Goal: Feedback & Contribution: Contribute content

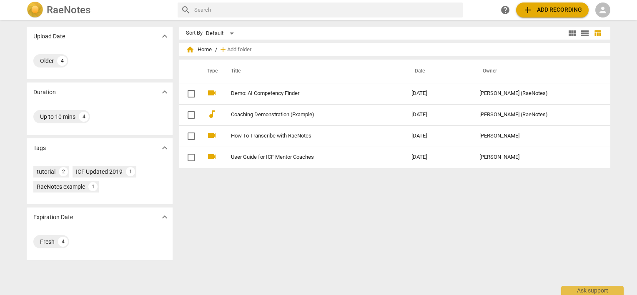
click at [600, 6] on span "person" at bounding box center [603, 10] width 10 height 10
click at [605, 19] on li "Login" at bounding box center [610, 20] width 30 height 20
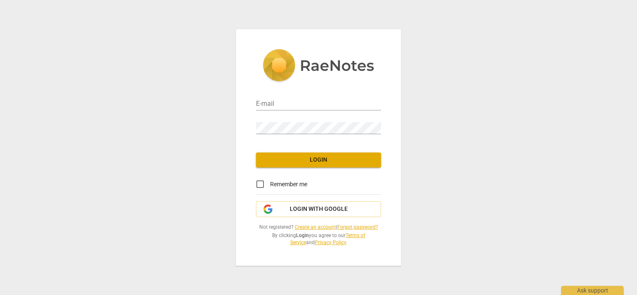
type input "[PERSON_NAME][EMAIL_ADDRESS][DOMAIN_NAME]"
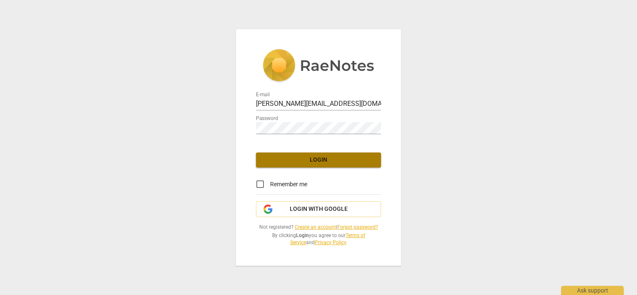
click at [300, 162] on span "Login" at bounding box center [319, 160] width 112 height 8
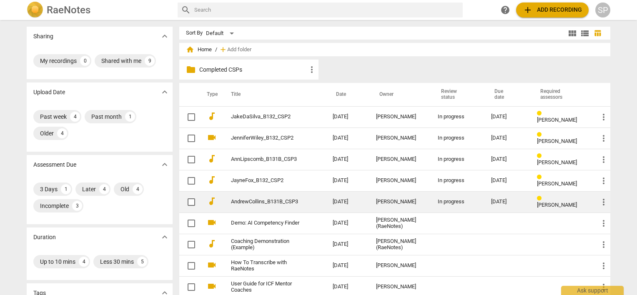
click at [258, 201] on link "AndrewCollins_B131B_CSP3" at bounding box center [267, 202] width 72 height 6
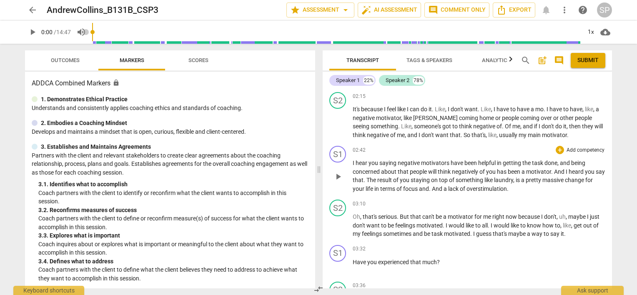
scroll to position [334, 0]
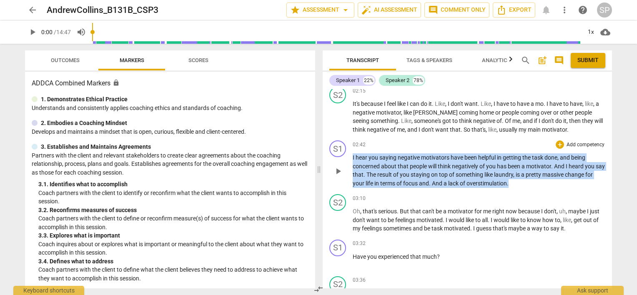
drag, startPoint x: 352, startPoint y: 155, endPoint x: 520, endPoint y: 180, distance: 169.9
click at [520, 180] on div "S1 play_arrow pause 02:42 + Add competency keyboard_arrow_right I hear you sayi…" at bounding box center [467, 164] width 289 height 54
click at [556, 145] on div "+" at bounding box center [560, 144] width 8 height 8
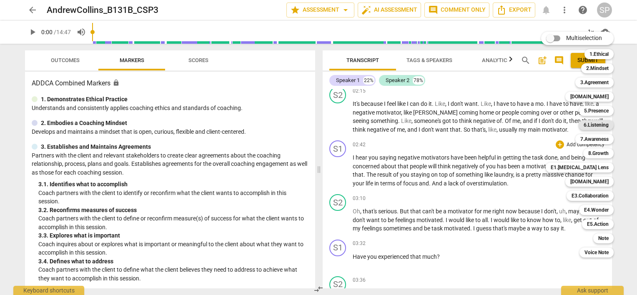
click at [601, 125] on b "6.Listening" at bounding box center [596, 125] width 25 height 10
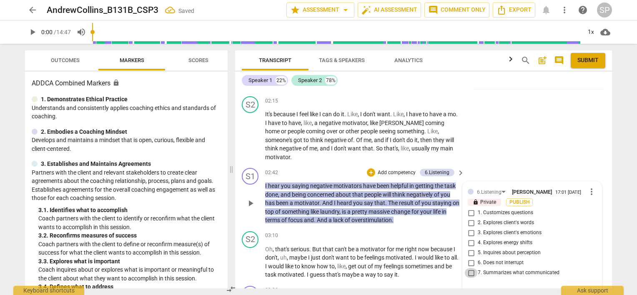
click at [469, 268] on input "7. Summarizes what communicated" at bounding box center [470, 273] width 13 height 10
checkbox input "true"
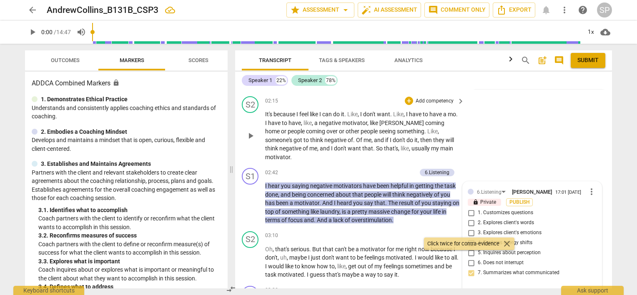
click at [537, 145] on div "S2 play_arrow pause 02:15 + Add competency keyboard_arrow_right It's because I …" at bounding box center [423, 129] width 377 height 72
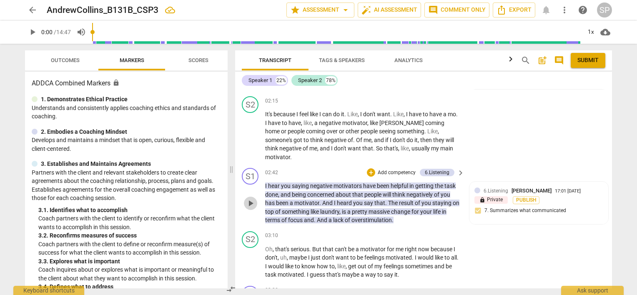
click at [250, 198] on span "play_arrow" at bounding box center [251, 203] width 10 height 10
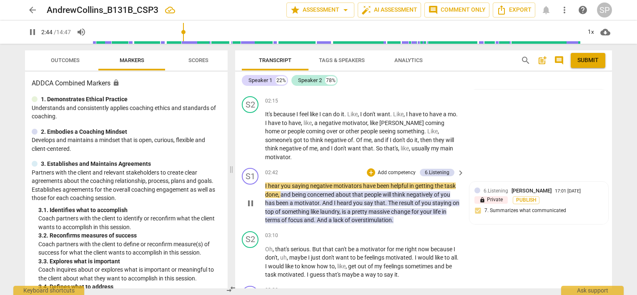
click at [249, 198] on span "pause" at bounding box center [251, 203] width 10 height 10
click at [249, 198] on span "play_arrow" at bounding box center [251, 203] width 10 height 10
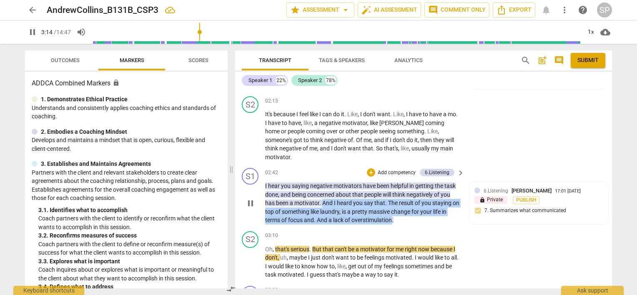
drag, startPoint x: 322, startPoint y: 183, endPoint x: 393, endPoint y: 202, distance: 73.6
click at [393, 202] on p "I hear you saying negative motivators have been helpful in getting the task don…" at bounding box center [362, 203] width 195 height 43
click at [371, 168] on div "+" at bounding box center [371, 172] width 8 height 8
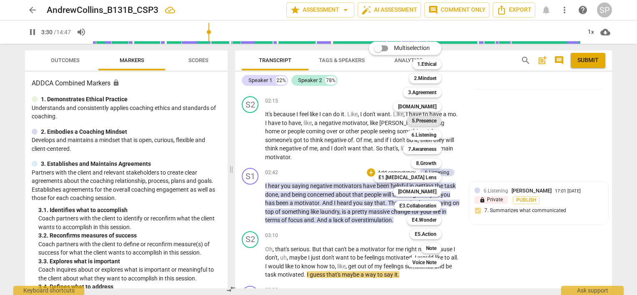
click at [420, 120] on b "5.Presence" at bounding box center [424, 121] width 25 height 10
type input "211"
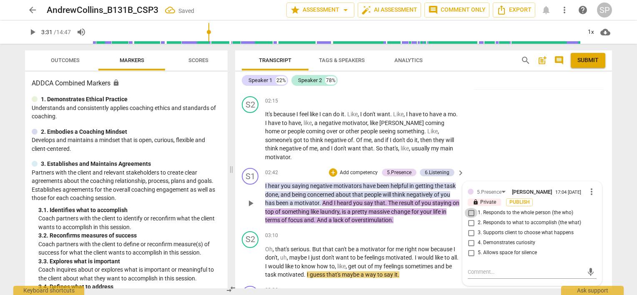
click at [469, 208] on input "1. Responds to the whole person (the who)" at bounding box center [470, 213] width 13 height 10
checkbox input "true"
click at [471, 268] on textarea at bounding box center [525, 272] width 115 height 8
type textarea "Y"
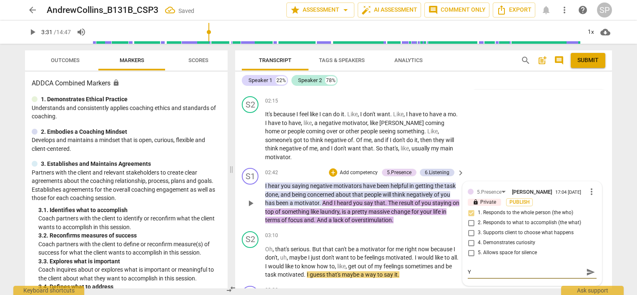
type textarea "Ye"
type textarea "Yes"
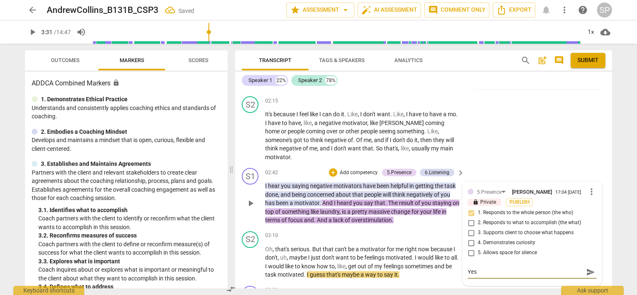
type textarea "Yes"
type textarea "Yes 0"
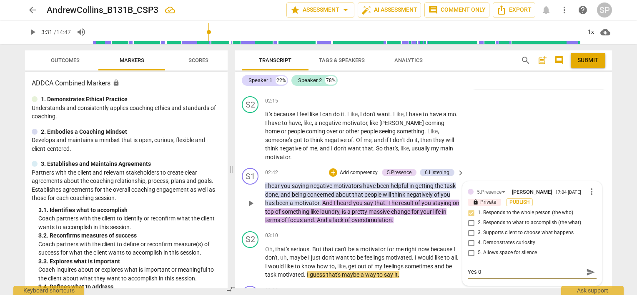
type textarea "Yes 0"
type textarea "Yes"
type textarea "Yes -"
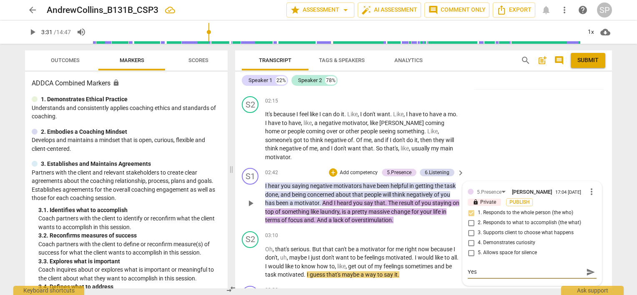
type textarea "Yes -"
type textarea "Yes - c"
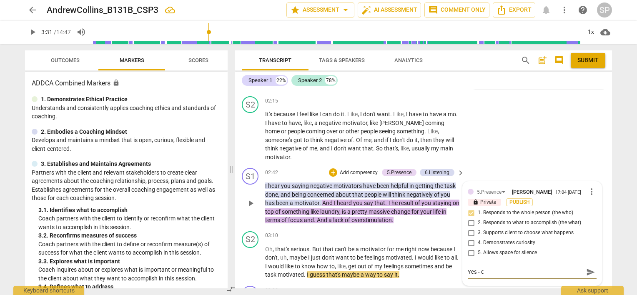
type textarea "Yes - ca"
type textarea "Yes - can"
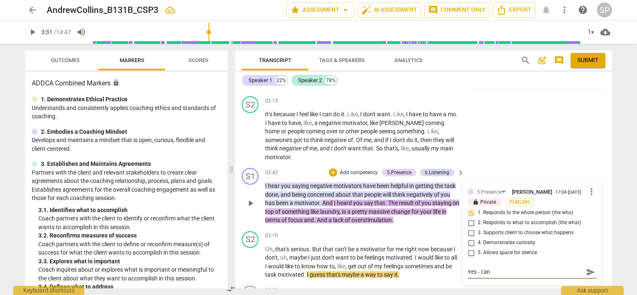
type textarea "Yes - can"
type textarea "Yes - can y"
type textarea "Yes - can yo"
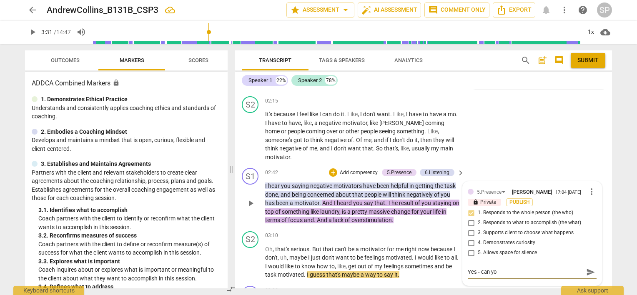
type textarea "Yes - can you"
type textarea "Yes - can you a"
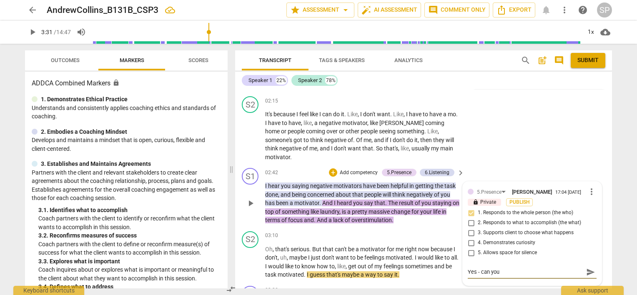
type textarea "Yes - can you a"
type textarea "Yes - can you as"
type textarea "Yes - can you ask"
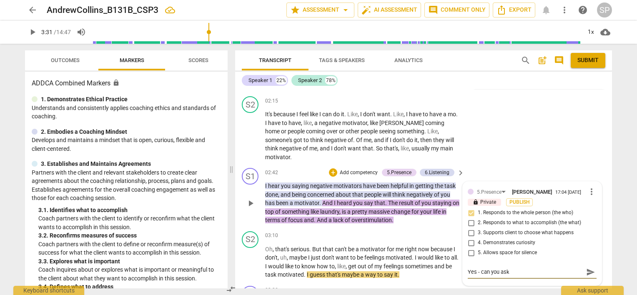
type textarea "Yes - can you ask"
type textarea "Yes - can you ask a"
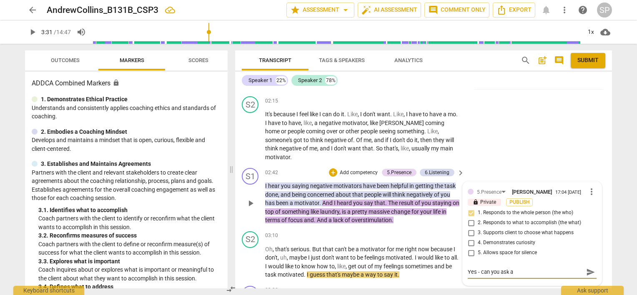
type textarea "Yes - can you ask a"
type textarea "Yes - can you ask a q"
type textarea "Yes - can you ask a qu"
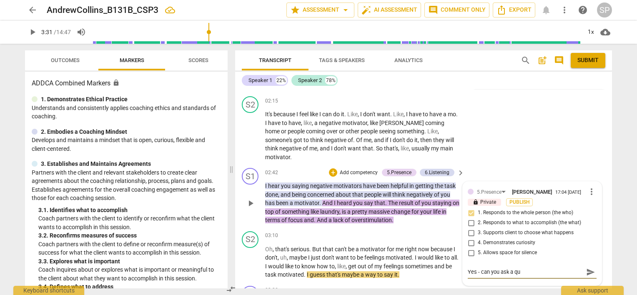
type textarea "Yes - can you ask a que"
type textarea "Yes - can you ask a ques"
type textarea "Yes - can you ask a quest"
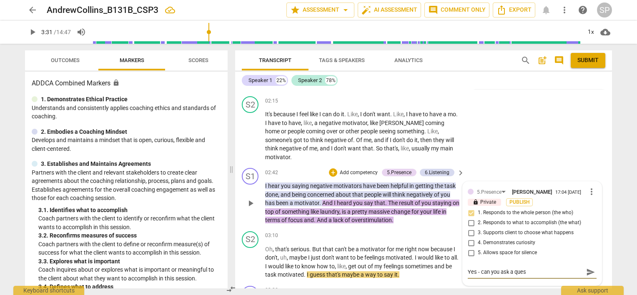
type textarea "Yes - can you ask a quest"
type textarea "Yes - can you ask a questi"
type textarea "Yes - can you ask a questio"
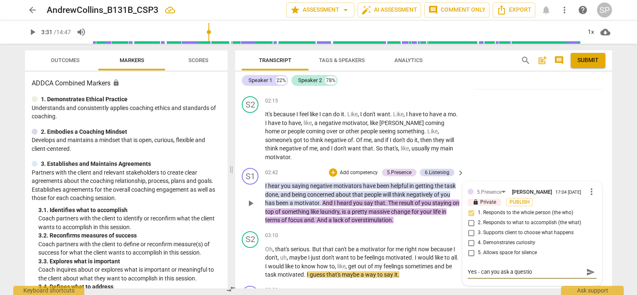
type textarea "Yes - can you ask a question"
type textarea "Yes - can you ask a question?"
click at [587, 268] on span "send" at bounding box center [590, 272] width 9 height 9
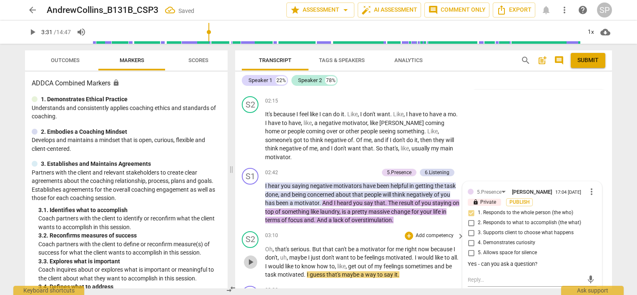
click at [253, 257] on span "play_arrow" at bounding box center [251, 262] width 10 height 10
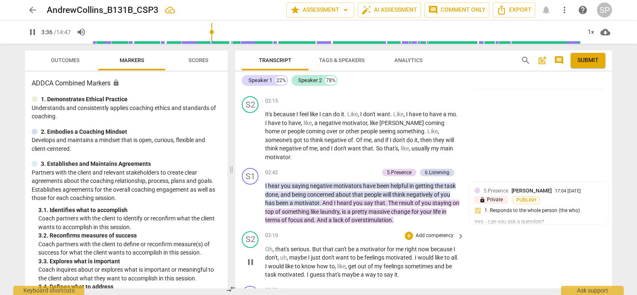
scroll to position [582, 0]
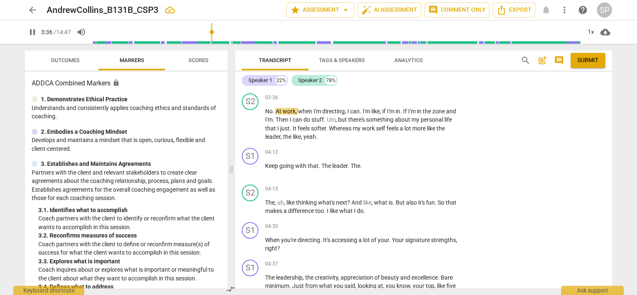
click at [250, 260] on div "S1" at bounding box center [250, 268] width 17 height 17
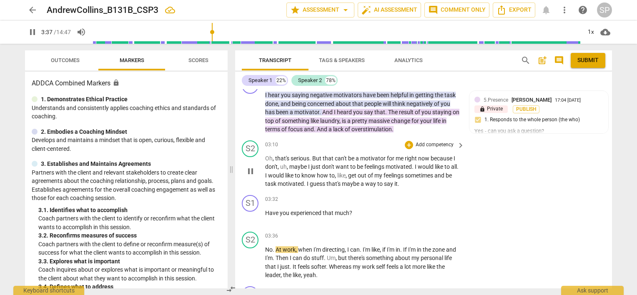
scroll to position [415, 0]
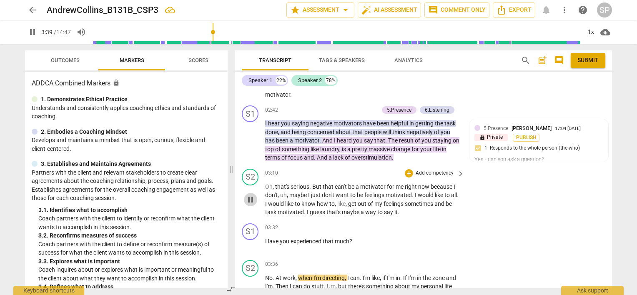
click at [247, 195] on span "pause" at bounding box center [251, 200] width 10 height 10
click at [253, 195] on span "play_arrow" at bounding box center [251, 200] width 10 height 10
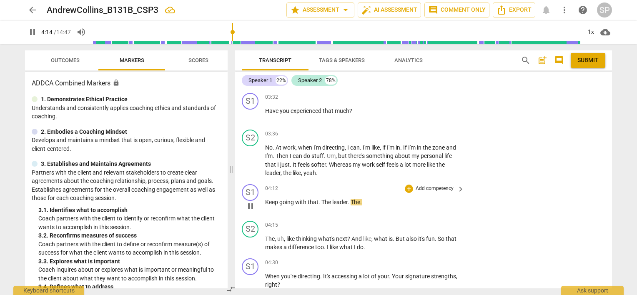
scroll to position [499, 0]
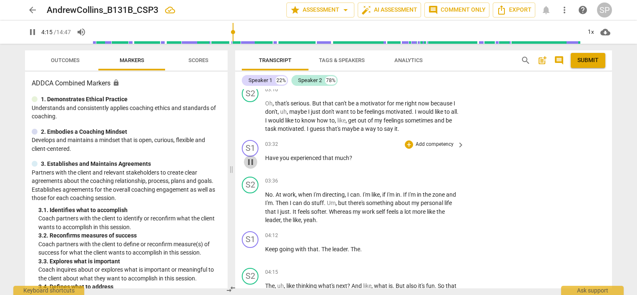
click at [251, 157] on span "pause" at bounding box center [251, 162] width 10 height 10
type input "255"
drag, startPoint x: 263, startPoint y: 140, endPoint x: 380, endPoint y: 147, distance: 117.4
click at [380, 147] on div "S1 play_arrow pause 03:32 + Add competency keyboard_arrow_right Have you experi…" at bounding box center [423, 155] width 377 height 37
click at [407, 140] on div "+" at bounding box center [409, 144] width 8 height 8
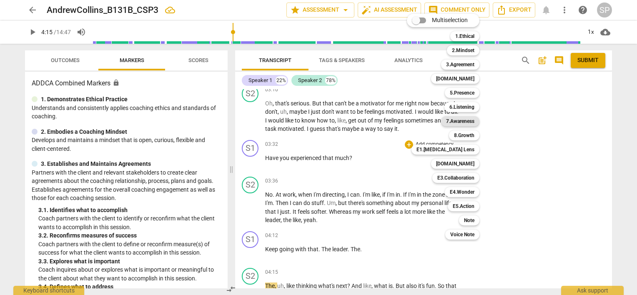
click at [462, 123] on b "7.Awareness" at bounding box center [460, 121] width 28 height 10
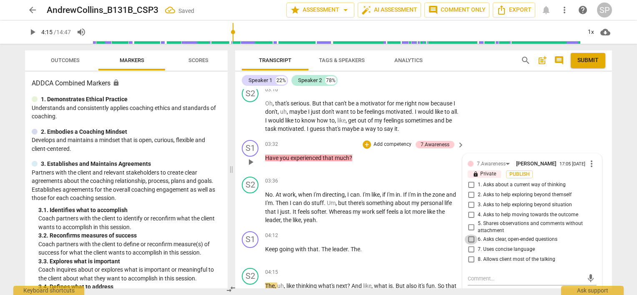
click at [470, 235] on input "6. Asks clear, open-ended questions" at bounding box center [470, 240] width 13 height 10
checkbox input "true"
click at [469, 245] on input "7. Uses concise language" at bounding box center [470, 250] width 13 height 10
checkbox input "true"
click at [251, 203] on span "play_arrow" at bounding box center [251, 208] width 10 height 10
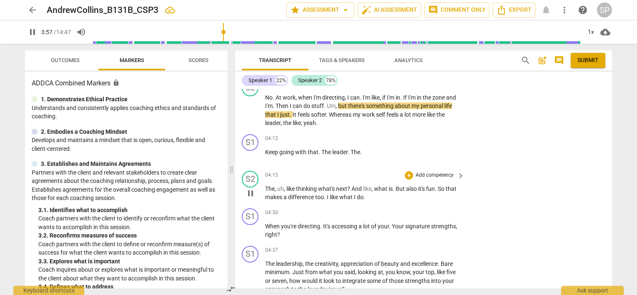
scroll to position [540, 0]
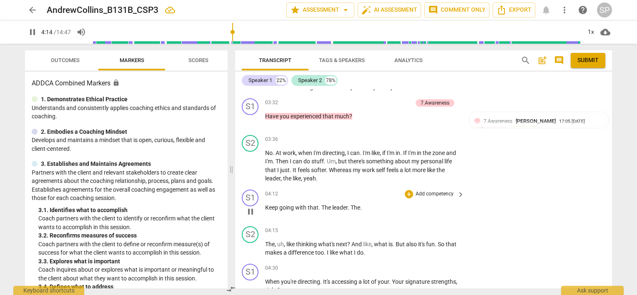
click at [248, 207] on span "pause" at bounding box center [251, 212] width 10 height 10
type input "255"
drag, startPoint x: 264, startPoint y: 187, endPoint x: 365, endPoint y: 198, distance: 101.5
click at [365, 198] on div "S1 play_arrow pause 04:12 + Add competency keyboard_arrow_right Keep going with…" at bounding box center [423, 204] width 377 height 37
click at [406, 190] on div "+" at bounding box center [409, 194] width 8 height 8
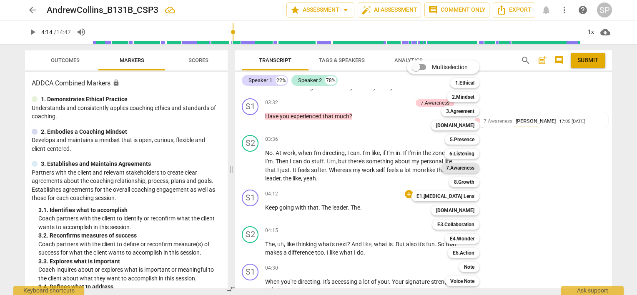
click at [464, 166] on b "7.Awareness" at bounding box center [460, 168] width 28 height 10
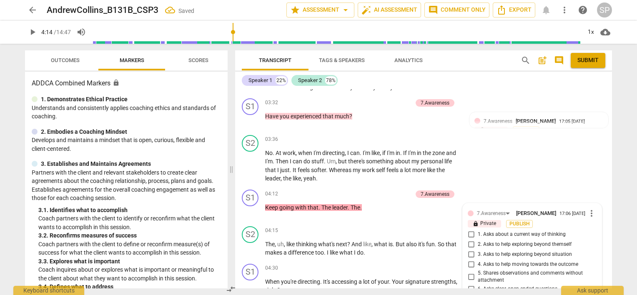
scroll to position [661, 0]
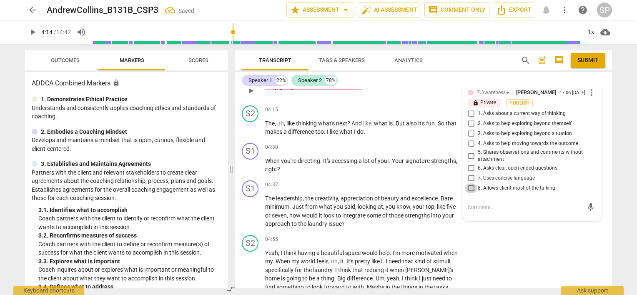
click at [464, 183] on input "8. Allows client most of the talking" at bounding box center [470, 188] width 13 height 10
checkbox input "true"
click at [347, 143] on div "04:30 + Add competency keyboard_arrow_right" at bounding box center [365, 147] width 200 height 9
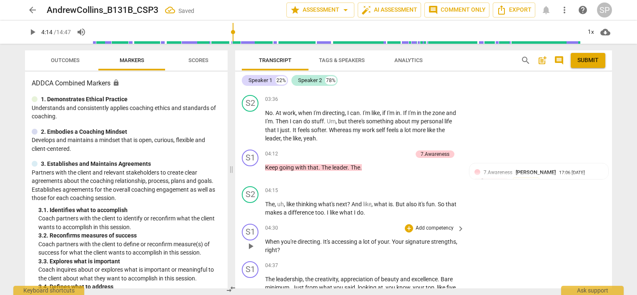
scroll to position [578, 0]
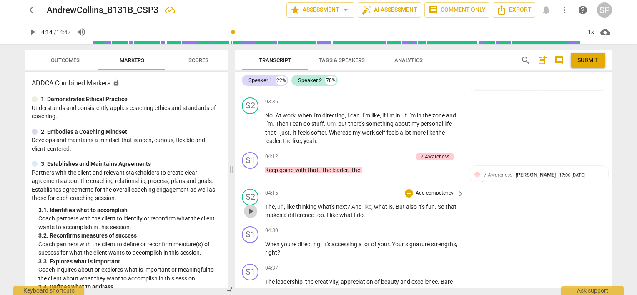
click at [252, 206] on span "play_arrow" at bounding box center [251, 211] width 10 height 10
click at [248, 244] on span "pause" at bounding box center [251, 249] width 10 height 10
type input "278"
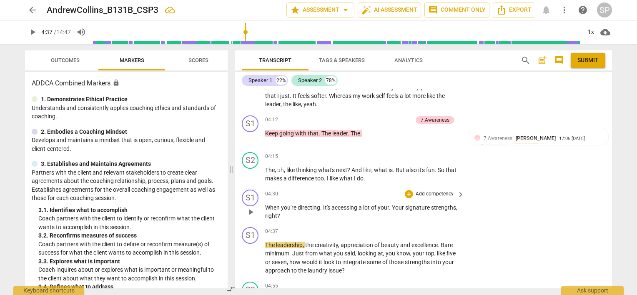
scroll to position [661, 0]
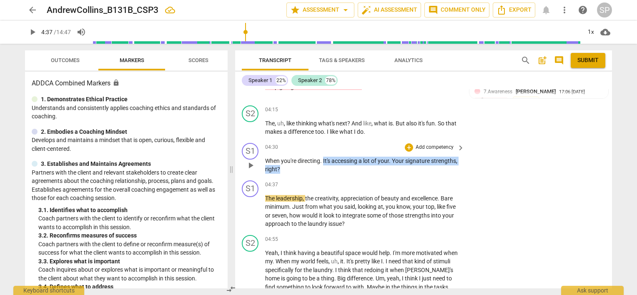
drag, startPoint x: 323, startPoint y: 141, endPoint x: 327, endPoint y: 148, distance: 8.6
click at [327, 157] on p "When you're directing . It's accessing a lot of your . Your signature strengths…" at bounding box center [362, 165] width 195 height 17
click at [409, 143] on div "+" at bounding box center [409, 147] width 8 height 8
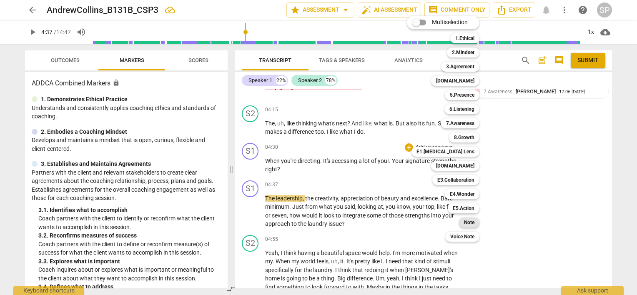
click at [471, 221] on b "Note" at bounding box center [469, 223] width 10 height 10
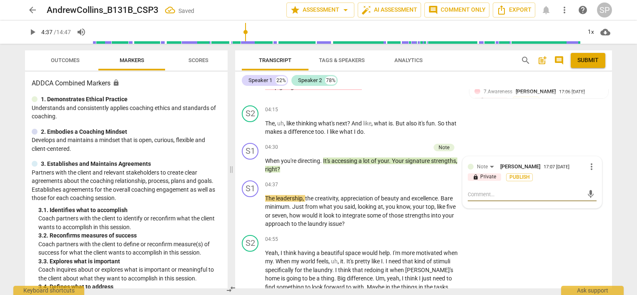
type textarea "Y"
type textarea "Yo"
type textarea "You"
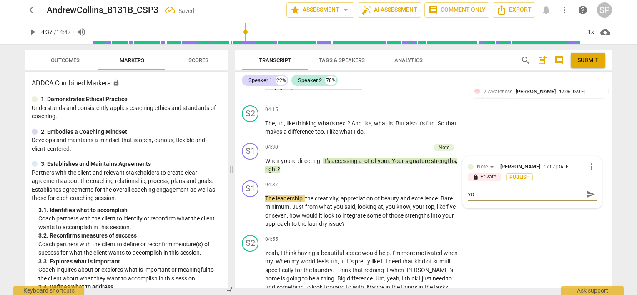
type textarea "You"
type textarea "You a"
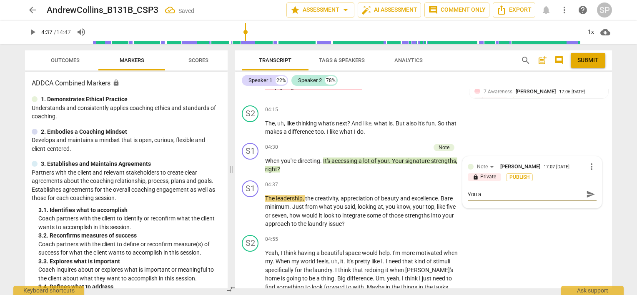
type textarea "You ar"
type textarea "You are"
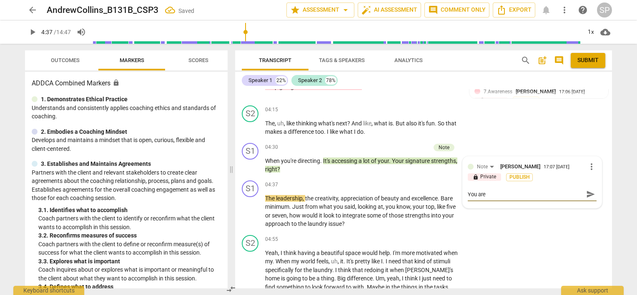
type textarea "You are"
type textarea "You are t"
type textarea "You are te"
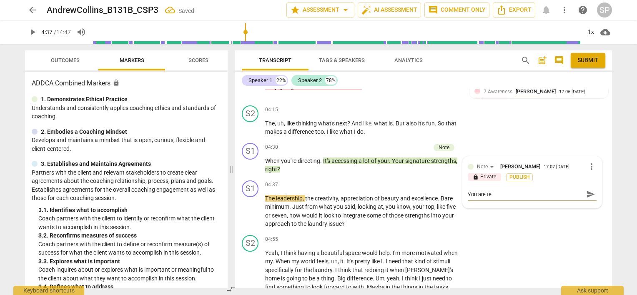
type textarea "You are tel"
type textarea "You are tell"
type textarea "You are telli"
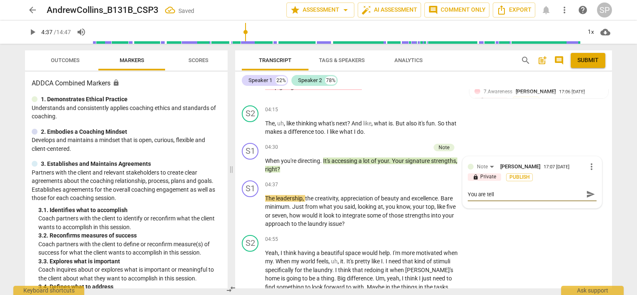
type textarea "You are telli"
type textarea "You are tellin"
type textarea "You are telling"
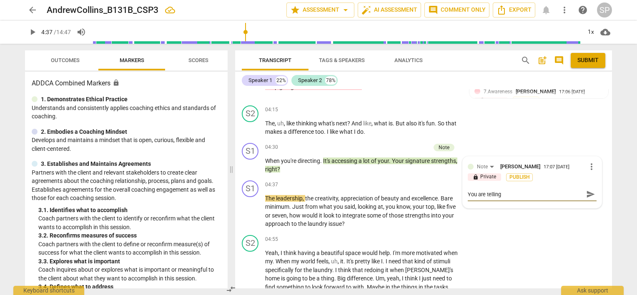
type textarea "You are telling,"
type textarea "You are telling, h"
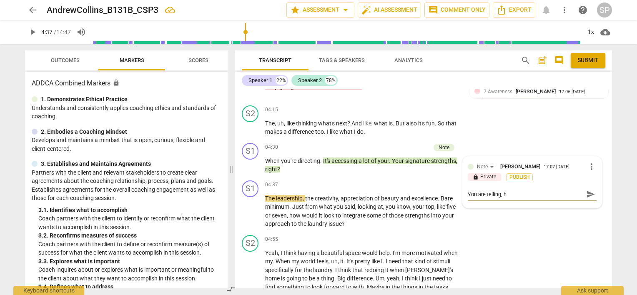
type textarea "You are telling, he"
type textarea "You are telling, her"
type textarea "You are telling, here"
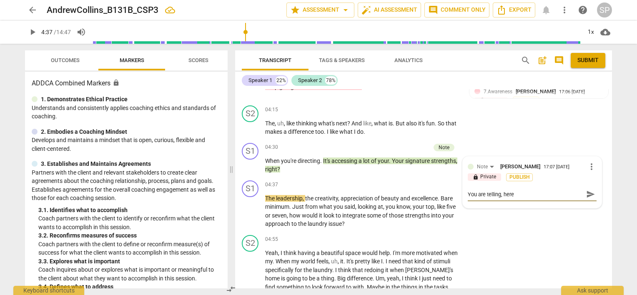
type textarea "You are telling, here."
type textarea "You are telling, here. C"
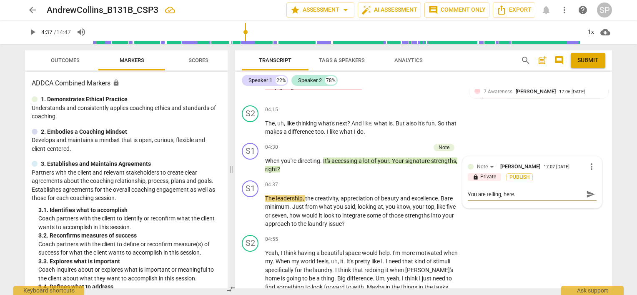
type textarea "You are telling, here. C"
type textarea "You are telling, here. Ca"
type textarea "You are telling, here. Can"
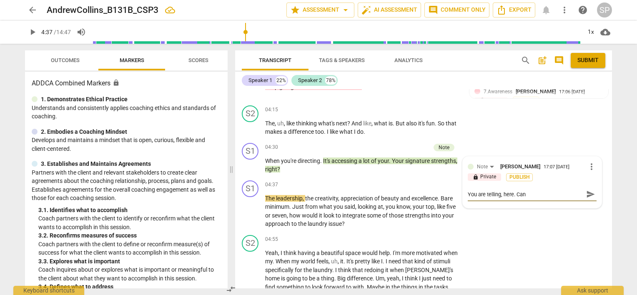
type textarea "You are telling, here. Can"
type textarea "You are telling, here. Can y"
type textarea "You are telling, here. Can yo"
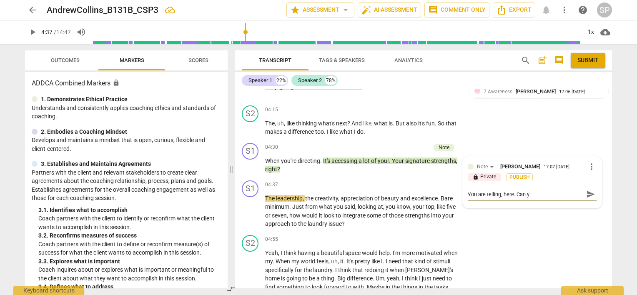
type textarea "You are telling, here. Can yo"
type textarea "You are telling, here. Can you"
type textarea "You are telling, here. Can you a"
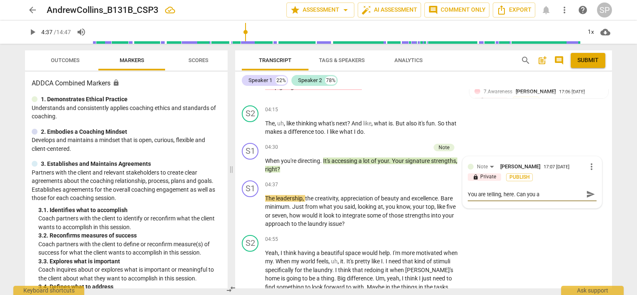
type textarea "You are telling, here. Can you as"
type textarea "You are telling, here. Can you ask"
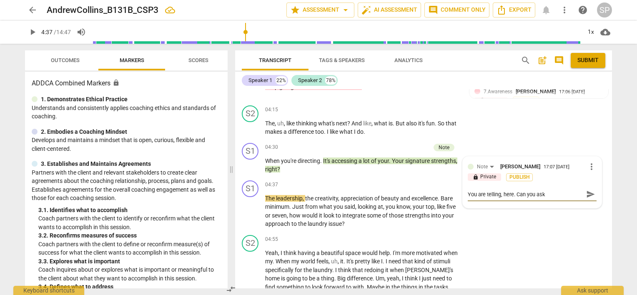
type textarea "You are telling, here. Can you ask"
type textarea "You are telling, here. Can you ask a"
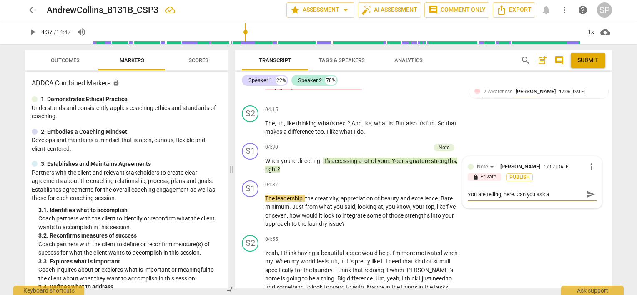
type textarea "You are telling, here. Can you ask a q"
type textarea "You are telling, here. Can you ask a qu"
type textarea "You are telling, here. Can you ask a que"
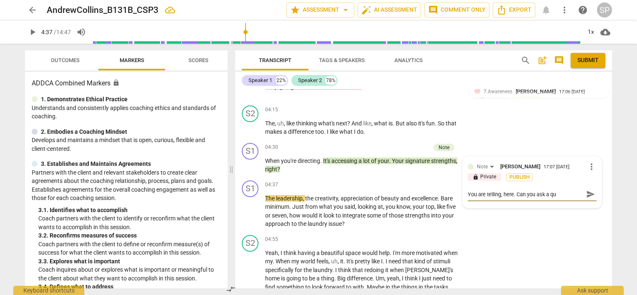
type textarea "You are telling, here. Can you ask a que"
type textarea "You are telling, here. Can you ask a ques"
type textarea "You are telling, here. Can you ask a quest"
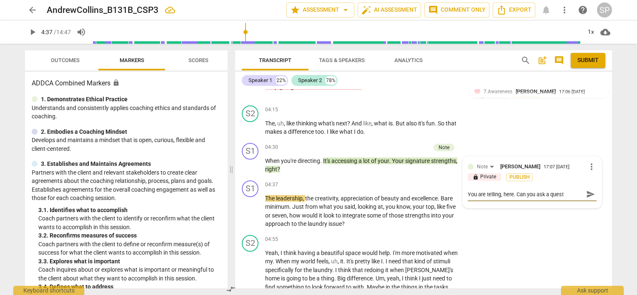
type textarea "You are telling, here. Can you ask a questi"
type textarea "You are telling, here. Can you ask a questio"
type textarea "You are telling, here. Can you ask a question"
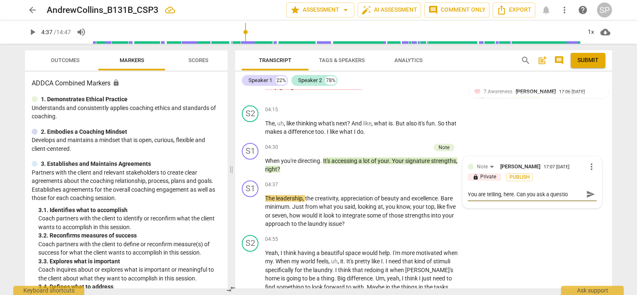
type textarea "You are telling, here. Can you ask a question"
type textarea "You are telling, here. Can you ask a question?"
click at [251, 206] on span "play_arrow" at bounding box center [251, 211] width 10 height 10
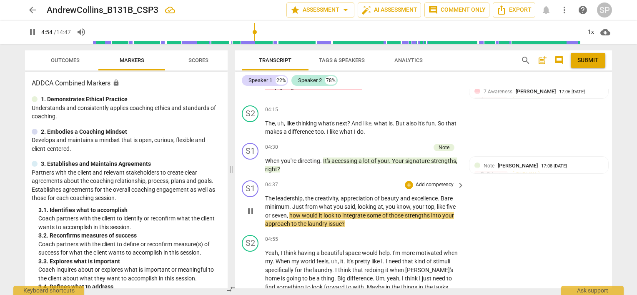
click at [248, 206] on span "pause" at bounding box center [251, 211] width 10 height 10
type input "295"
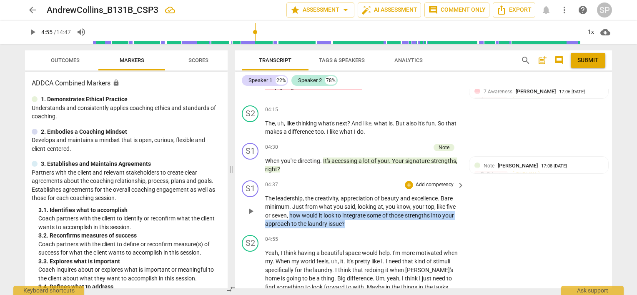
drag, startPoint x: 288, startPoint y: 196, endPoint x: 344, endPoint y: 202, distance: 55.8
click at [344, 202] on p "The leadership , the creativity , appreciation of beauty and excellence . Bare …" at bounding box center [362, 211] width 195 height 34
click at [406, 181] on div "+" at bounding box center [409, 185] width 8 height 8
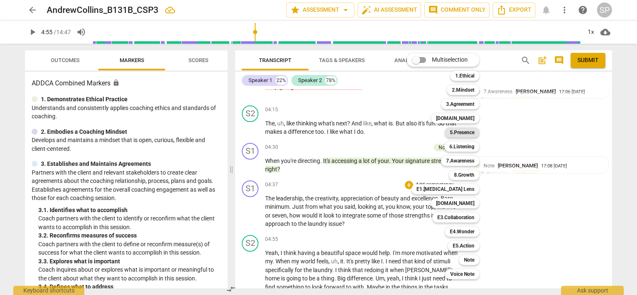
click at [460, 130] on b "5.Presence" at bounding box center [462, 133] width 25 height 10
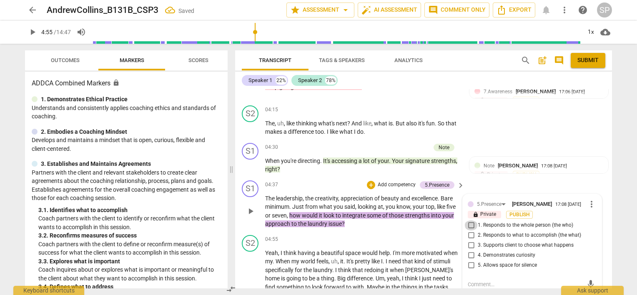
click at [470, 221] on input "1. Responds to the whole person (the who)" at bounding box center [470, 226] width 13 height 10
checkbox input "true"
click at [468, 231] on input "2. Responds to what to accomplish (the what)" at bounding box center [470, 236] width 13 height 10
checkbox input "true"
click at [470, 251] on input "4. Demonstrates curiosity" at bounding box center [470, 256] width 13 height 10
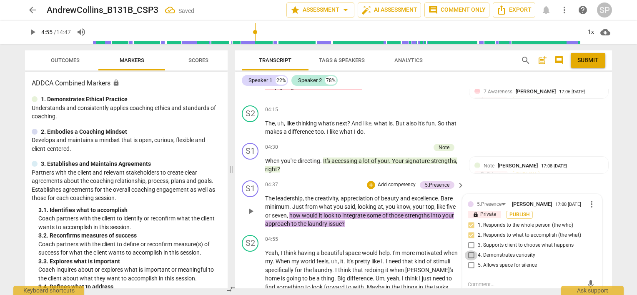
checkbox input "true"
click at [378, 235] on div "04:55 + Add competency keyboard_arrow_right" at bounding box center [365, 239] width 200 height 9
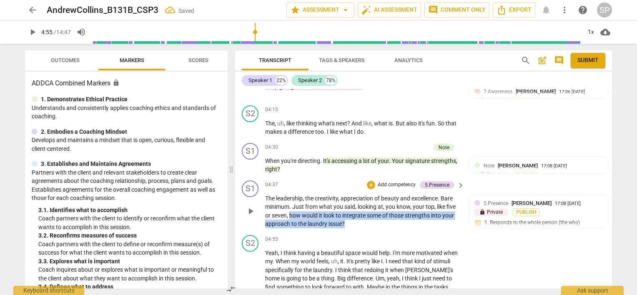
drag, startPoint x: 288, startPoint y: 193, endPoint x: 350, endPoint y: 205, distance: 62.7
click at [350, 205] on p "The leadership , the creativity , appreciation of beauty and excellence . Bare …" at bounding box center [362, 211] width 195 height 34
click at [369, 181] on div "+" at bounding box center [371, 185] width 8 height 8
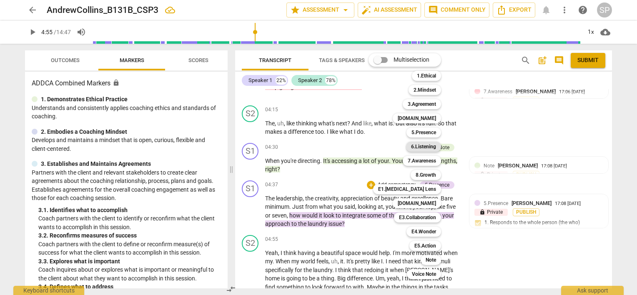
click at [420, 145] on b "6.Listening" at bounding box center [423, 147] width 25 height 10
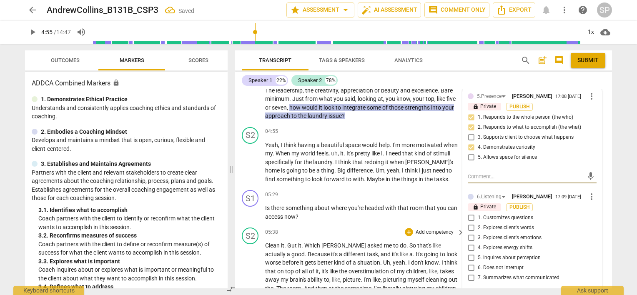
scroll to position [828, 0]
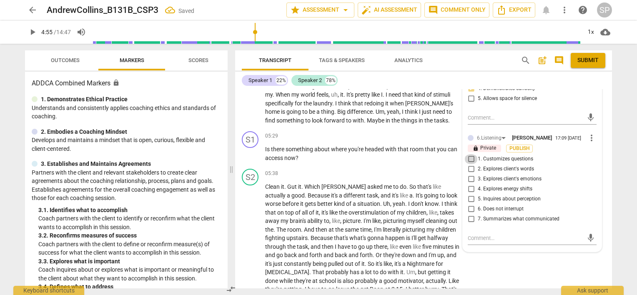
click at [470, 154] on input "1. Customizes questions" at bounding box center [470, 159] width 13 height 10
checkbox input "true"
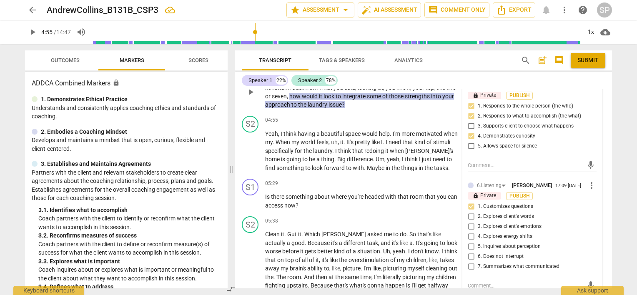
scroll to position [703, 0]
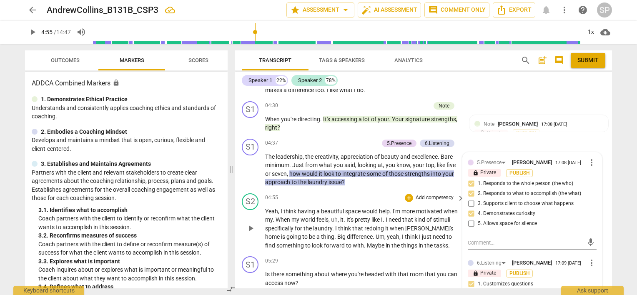
click at [354, 193] on div "04:55 + Add competency keyboard_arrow_right" at bounding box center [365, 197] width 200 height 9
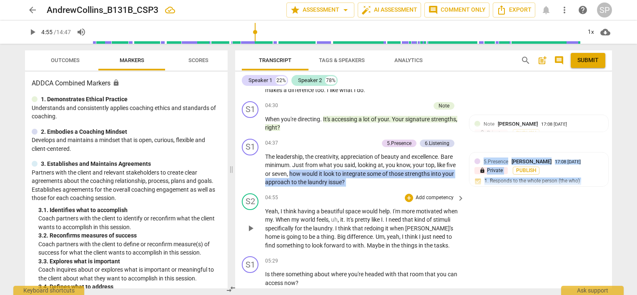
drag, startPoint x: 291, startPoint y: 153, endPoint x: 350, endPoint y: 172, distance: 62.4
click at [350, 172] on div "S1 play_arrow pause 00:01 + Add competency 5.Presence 6.Listening 7.Awareness k…" at bounding box center [423, 188] width 377 height 199
click at [331, 139] on div "+" at bounding box center [333, 143] width 8 height 8
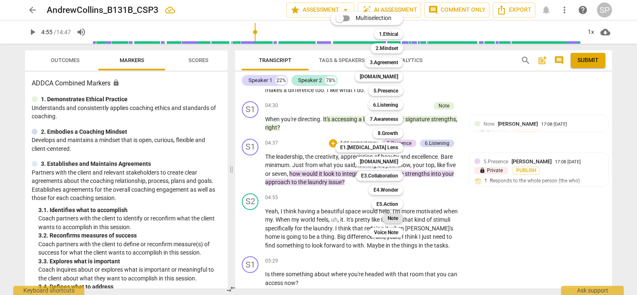
click at [390, 216] on b "Note" at bounding box center [393, 218] width 10 height 10
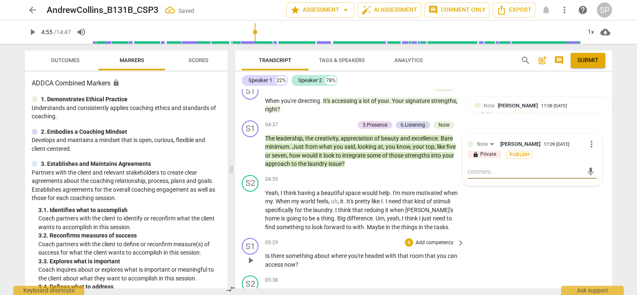
scroll to position [745, 0]
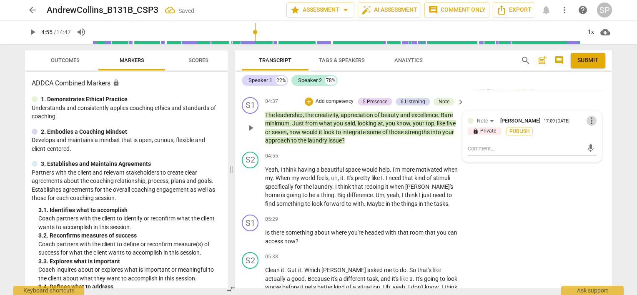
click at [587, 116] on span "more_vert" at bounding box center [592, 121] width 10 height 10
click at [595, 120] on li "Delete" at bounding box center [598, 118] width 29 height 16
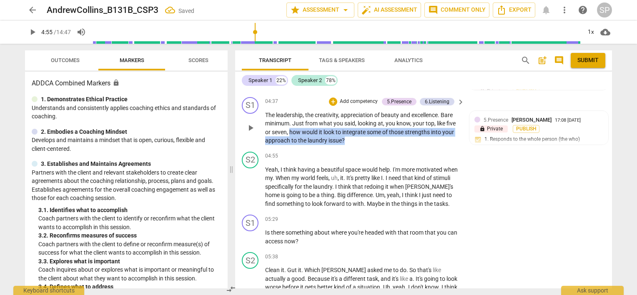
drag, startPoint x: 289, startPoint y: 111, endPoint x: 345, endPoint y: 121, distance: 56.8
click at [345, 121] on p "The leadership , the creativity , appreciation of beauty and excellence . Bare …" at bounding box center [362, 128] width 195 height 34
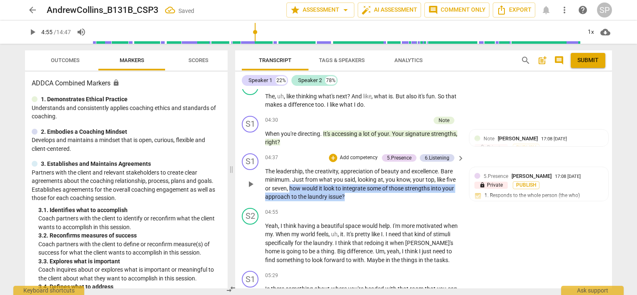
scroll to position [620, 0]
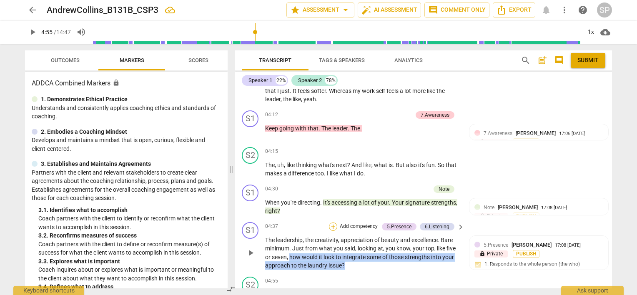
click at [332, 223] on div "+" at bounding box center [333, 227] width 8 height 8
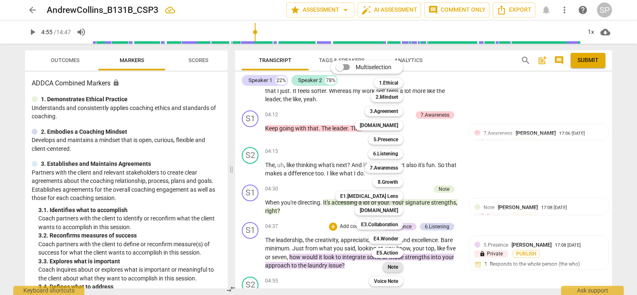
click at [392, 265] on b "Note" at bounding box center [393, 267] width 10 height 10
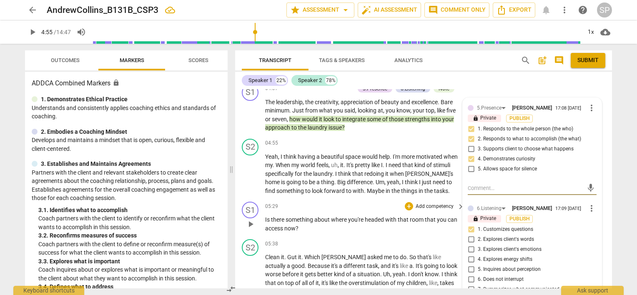
scroll to position [821, 0]
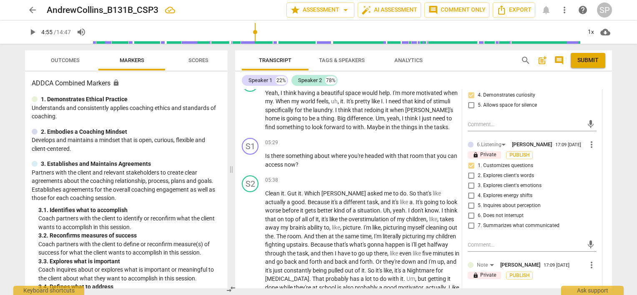
click at [470, 289] on textarea at bounding box center [525, 293] width 115 height 8
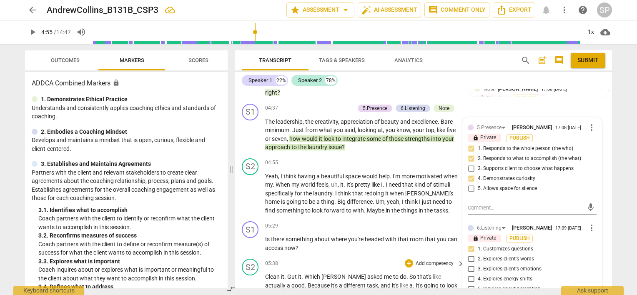
scroll to position [905, 0]
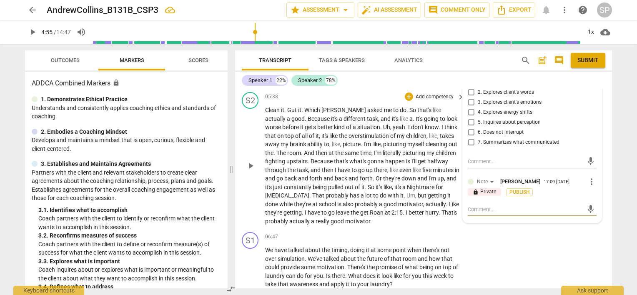
type textarea """
type textarea ""I"
type textarea ""It"
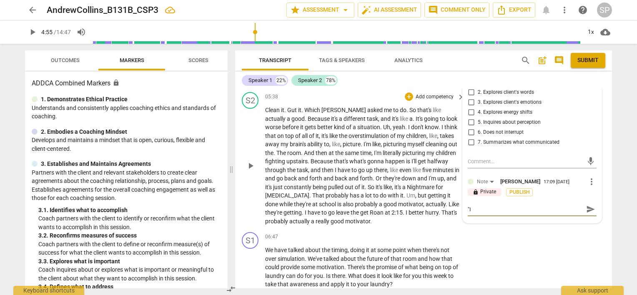
type textarea ""It"
type textarea ""It'"
type textarea ""It's"
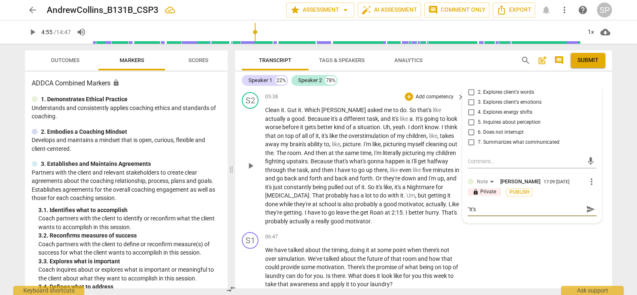
type textarea ""It's"
type textarea ""It's a"
type textarea ""It's al"
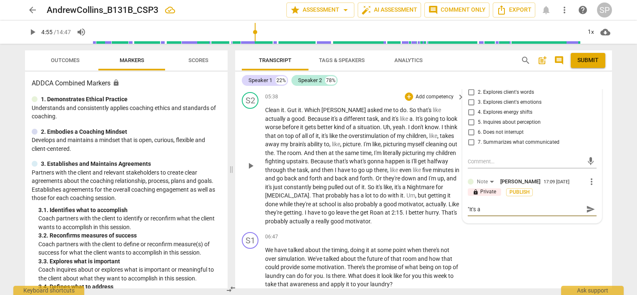
type textarea ""It's al"
type textarea ""It's alo"
type textarea ""It's al"
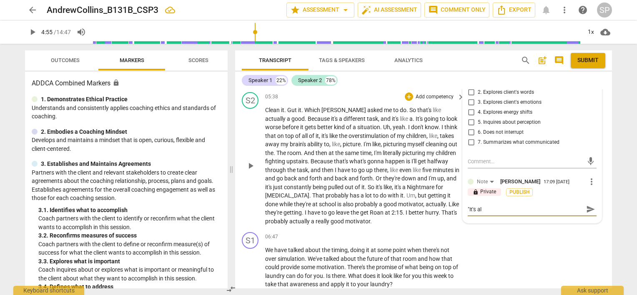
type textarea ""It's als"
type textarea ""It's also"
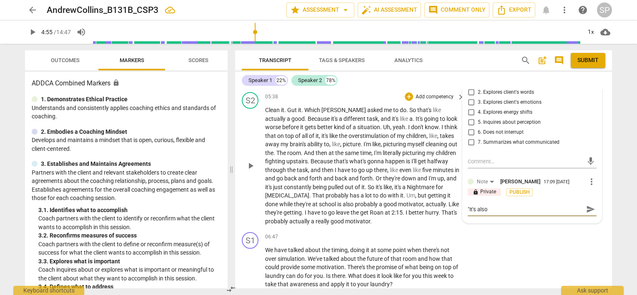
type textarea ""It's also"
type textarea ""It's also f"
type textarea ""It's also fu"
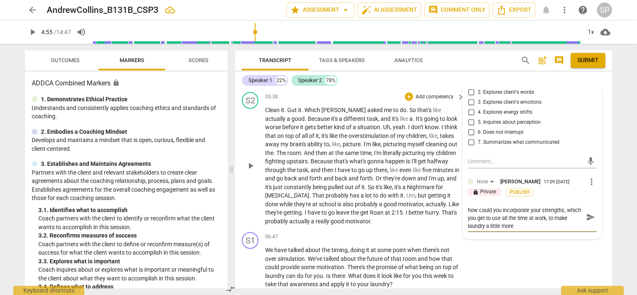
scroll to position [0, 0]
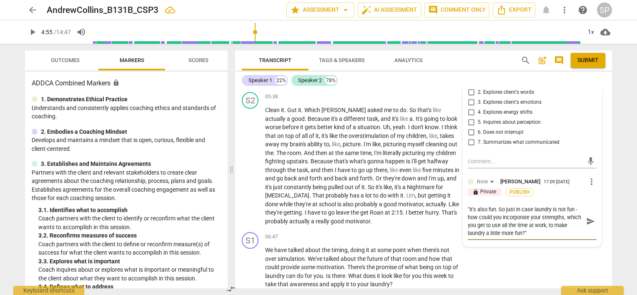
click at [468, 206] on textarea ""It's also fun. So just in case laundry is not fun - how could you incorporate …" at bounding box center [525, 222] width 115 height 32
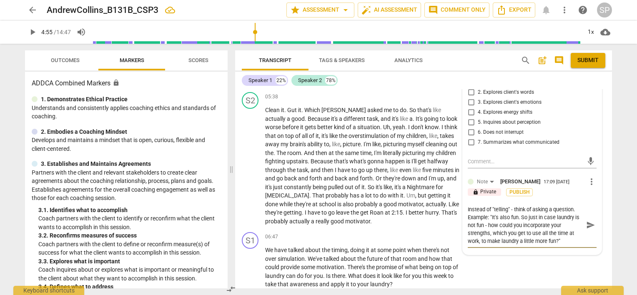
click at [553, 206] on textarea "Instead of "telling" - think of asking a question. Example: "It's also fun. So …" at bounding box center [525, 226] width 115 height 40
click at [546, 206] on textarea "Instead of "telling" - think of asking only your wonderful question. Example: "…" at bounding box center [525, 226] width 115 height 40
click at [475, 206] on textarea "Instead of "telling" - think of asking only your wonderful question. Example: "…" at bounding box center [525, 226] width 115 height 40
click at [486, 206] on textarea "Instead of "telling" - think of asking only your wonderful question. Example: "…" at bounding box center [525, 226] width 115 height 40
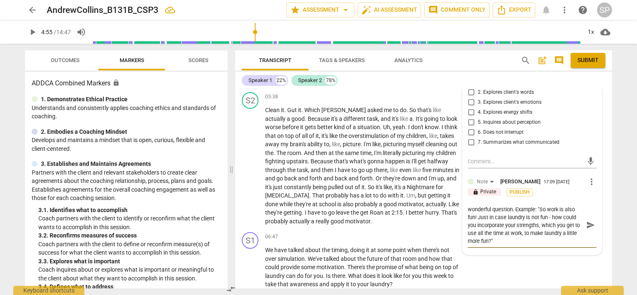
click at [575, 206] on textarea "Instead of "telling" - think of asking only your wonderful question. Example: "…" at bounding box center [525, 226] width 115 height 40
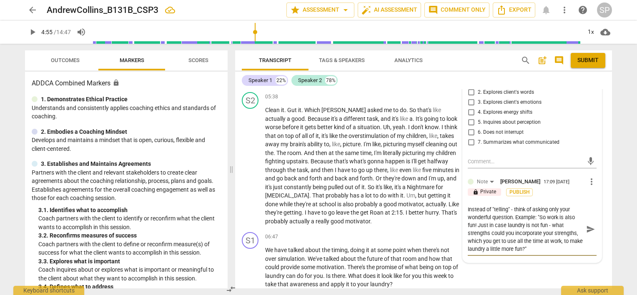
click at [562, 206] on textarea "Instead of "telling" - think of asking only your wonderful question. Example: "…" at bounding box center [525, 230] width 115 height 48
click at [564, 212] on textarea "Instead of "telling" - think of asking only your wonderful question. Example: "…" at bounding box center [525, 230] width 115 height 48
click at [498, 213] on textarea "Instead of "telling" - think of asking only your wonderful question. Example: "…" at bounding box center [525, 226] width 115 height 40
click at [566, 206] on textarea "Instead of "telling" - think of asking only your wonderful question. Example: "…" at bounding box center [525, 226] width 115 height 40
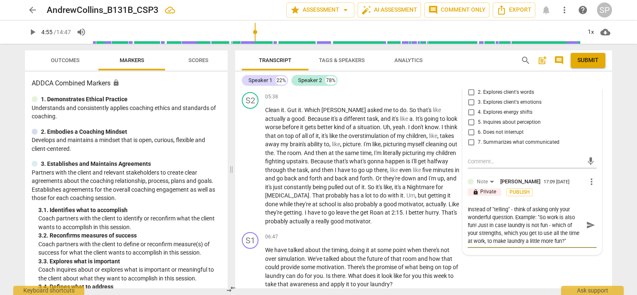
click at [569, 206] on textarea "Instead of "telling" - think of asking only your wonderful question. Example: "…" at bounding box center [525, 226] width 115 height 40
click at [559, 206] on textarea "Instead of "telling" - think of asking only your wonderful question. Example: "…" at bounding box center [525, 222] width 115 height 32
drag, startPoint x: 570, startPoint y: 205, endPoint x: 573, endPoint y: 218, distance: 14.1
click at [573, 218] on textarea "Instead of "telling" - think of asking only your wonderful question. Example: "…" at bounding box center [525, 226] width 115 height 40
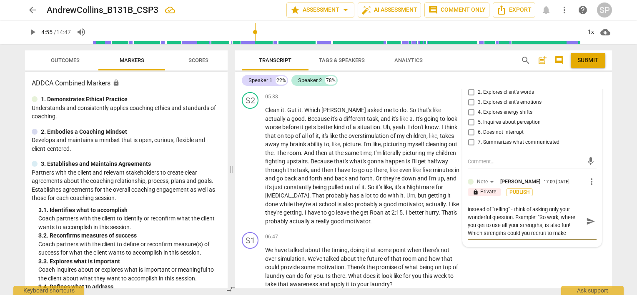
scroll to position [7, 0]
click at [468, 207] on textarea "Instead of "telling" - think of asking only your wonderful question. Example: "…" at bounding box center [525, 222] width 115 height 32
click at [578, 220] on textarea "Instead of "telling" - think of asking only your wonderful question. Example: "…" at bounding box center [525, 226] width 115 height 40
click at [586, 221] on span "send" at bounding box center [590, 225] width 9 height 9
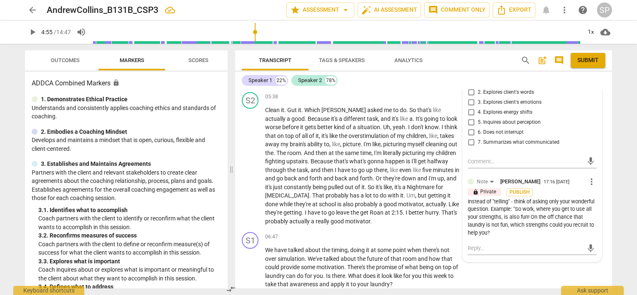
click at [589, 177] on span "more_vert" at bounding box center [592, 182] width 10 height 10
click at [591, 163] on li "Edit" at bounding box center [598, 163] width 29 height 16
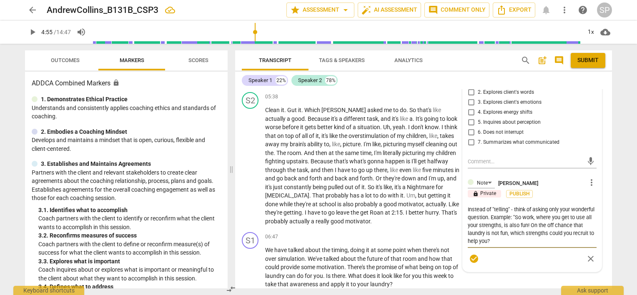
click at [521, 221] on textarea "Instead of "telling" - think of asking only your wonderful question. Example: "…" at bounding box center [532, 226] width 129 height 40
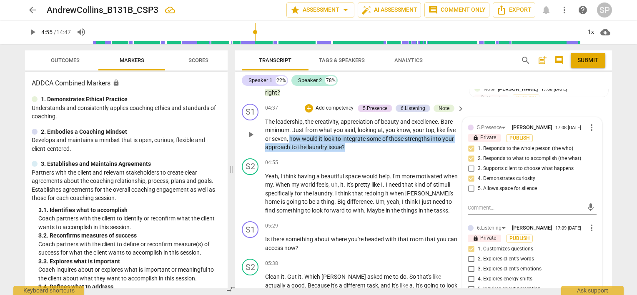
drag, startPoint x: 290, startPoint y: 118, endPoint x: 344, endPoint y: 129, distance: 54.4
click at [344, 129] on p "The leadership , the creativity , appreciation of beauty and excellence . Bare …" at bounding box center [362, 135] width 195 height 34
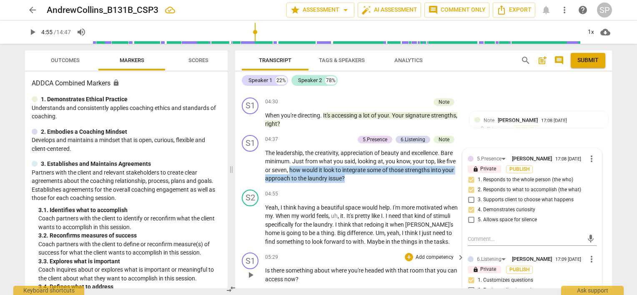
scroll to position [696, 0]
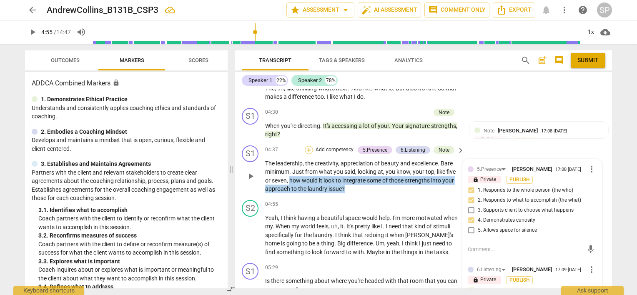
click at [309, 146] on div "+" at bounding box center [309, 150] width 8 height 8
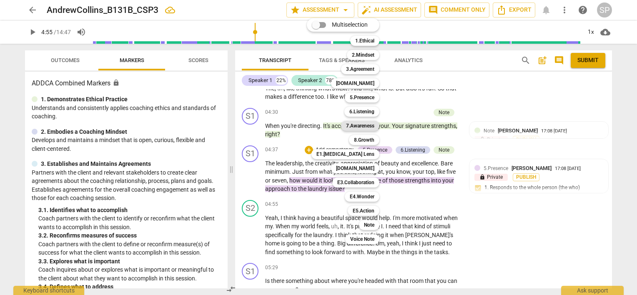
click at [376, 123] on div "7.Awareness" at bounding box center [360, 126] width 38 height 10
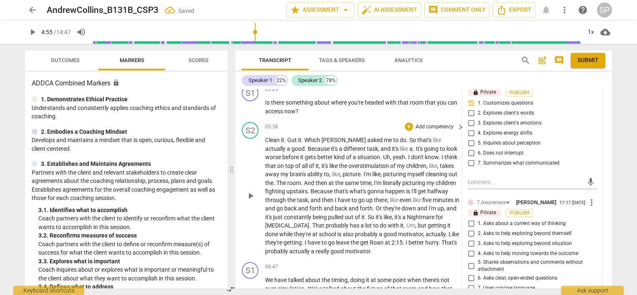
scroll to position [988, 0]
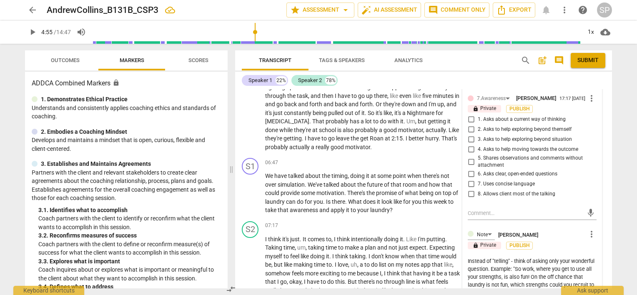
click at [471, 145] on input "4. Asks to help moving towards the outcome" at bounding box center [470, 150] width 13 height 10
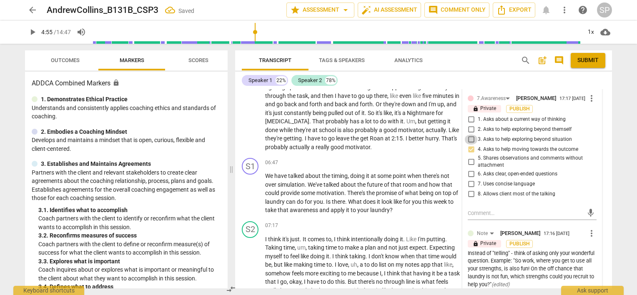
click at [471, 135] on input "3. Asks to help exploring beyond situation" at bounding box center [470, 140] width 13 height 10
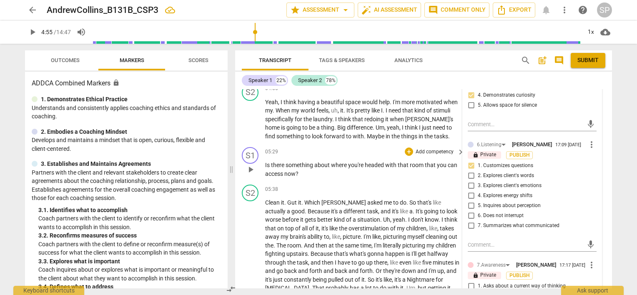
click at [362, 144] on div "S1 play_arrow pause 05:29 + Add competency keyboard_arrow_right Is there someth…" at bounding box center [423, 163] width 377 height 38
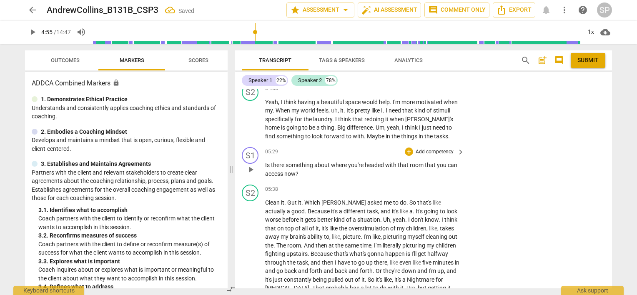
scroll to position [655, 0]
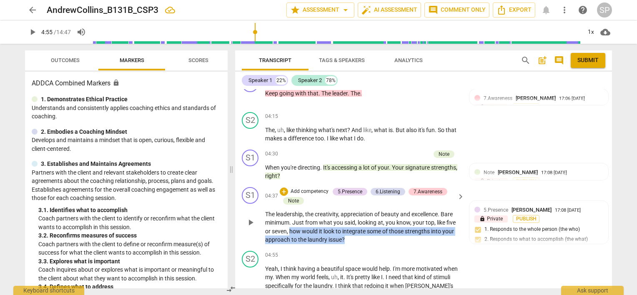
drag, startPoint x: 289, startPoint y: 209, endPoint x: 345, endPoint y: 222, distance: 57.7
click at [345, 222] on p "The leadership , the creativity , appreciation of beauty and excellence . Bare …" at bounding box center [362, 227] width 195 height 34
click at [284, 188] on div "+" at bounding box center [284, 192] width 8 height 8
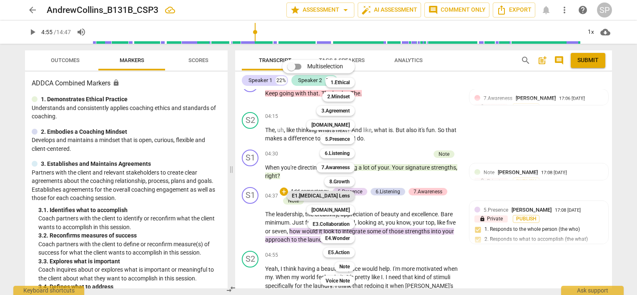
click at [345, 196] on b "E1.[MEDICAL_DATA] Lens" at bounding box center [321, 196] width 58 height 10
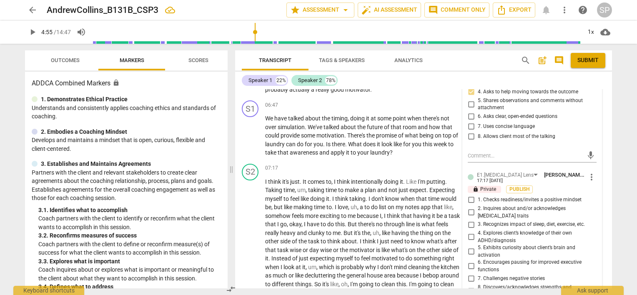
scroll to position [1071, 0]
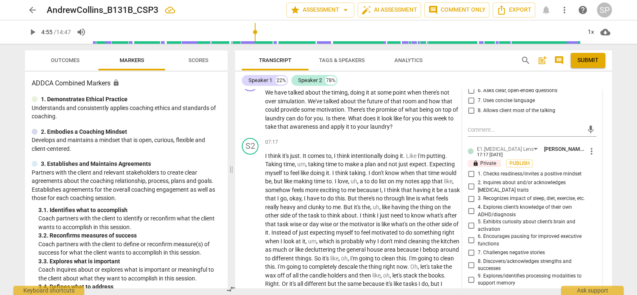
click at [470, 221] on input "5. Exhibits curiosity about client’s brain and activation" at bounding box center [470, 226] width 13 height 10
click at [470, 248] on input "7. Challenges negative stories" at bounding box center [470, 253] width 13 height 10
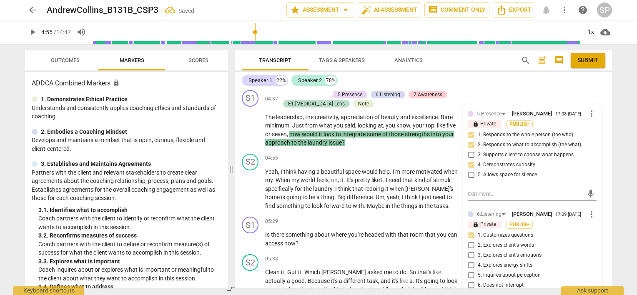
scroll to position [738, 0]
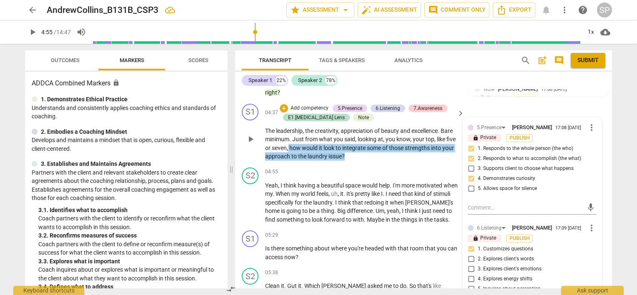
drag, startPoint x: 288, startPoint y: 129, endPoint x: 352, endPoint y: 143, distance: 65.6
click at [352, 143] on div "S1 play_arrow pause 04:37 + Add competency 5.Presence 6.Listening 7.Awareness E…" at bounding box center [423, 132] width 377 height 64
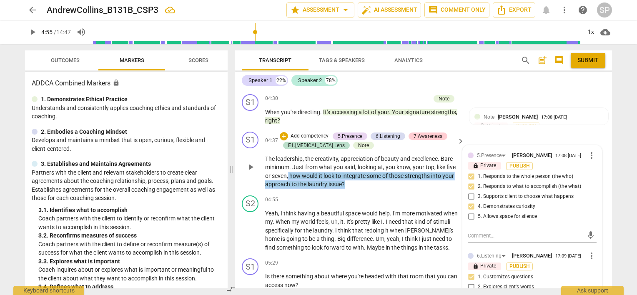
scroll to position [655, 0]
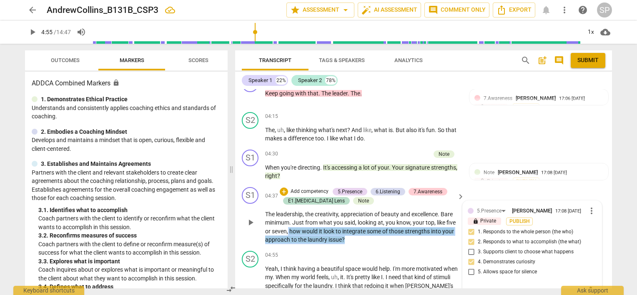
click at [369, 226] on div "S1 play_arrow pause 04:37 + Add competency 5.Presence 6.Listening 7.Awareness E…" at bounding box center [423, 216] width 377 height 64
drag, startPoint x: 293, startPoint y: 203, endPoint x: 358, endPoint y: 223, distance: 68.0
click at [358, 223] on p "The leadership , the creativity , appreciation of beauty and excellence . Bare …" at bounding box center [362, 227] width 195 height 34
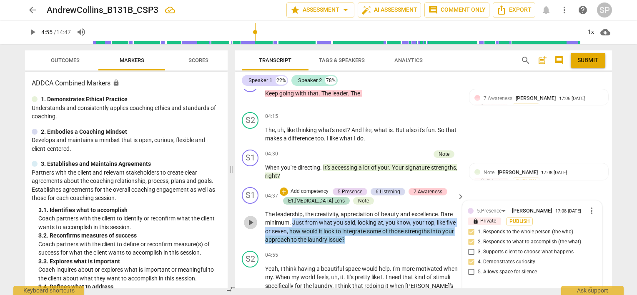
click at [252, 218] on span "play_arrow" at bounding box center [251, 223] width 10 height 10
click at [250, 218] on span "pause" at bounding box center [251, 223] width 10 height 10
click at [283, 188] on div "+" at bounding box center [284, 192] width 8 height 8
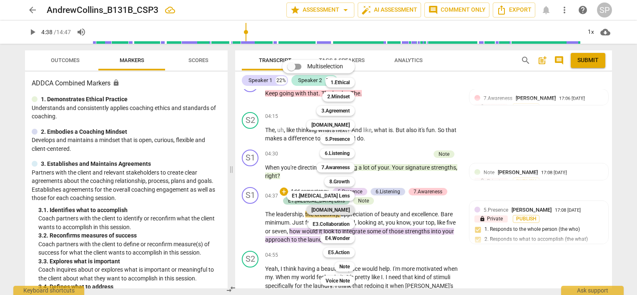
click at [334, 208] on b "[DOMAIN_NAME]" at bounding box center [330, 210] width 38 height 10
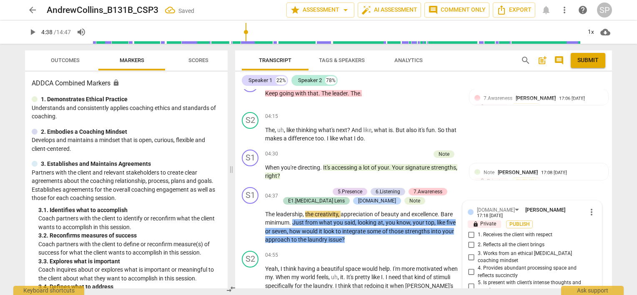
scroll to position [792, 0]
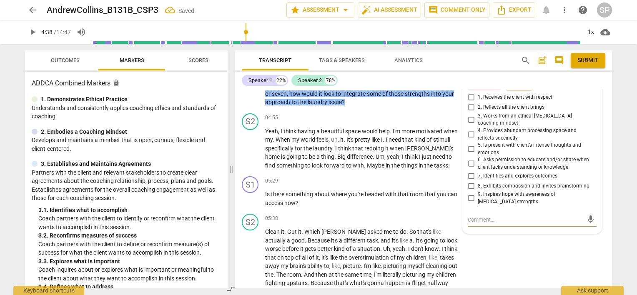
click at [467, 115] on input "3. Works from an ethical [MEDICAL_DATA] coaching mindset" at bounding box center [470, 120] width 13 height 10
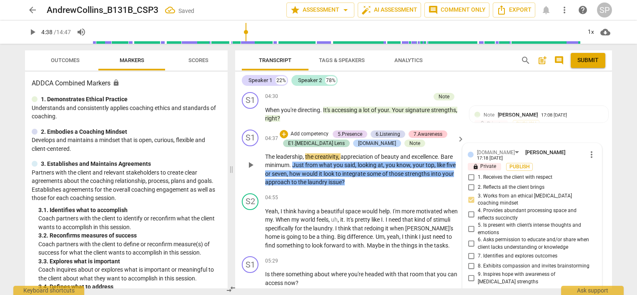
scroll to position [709, 0]
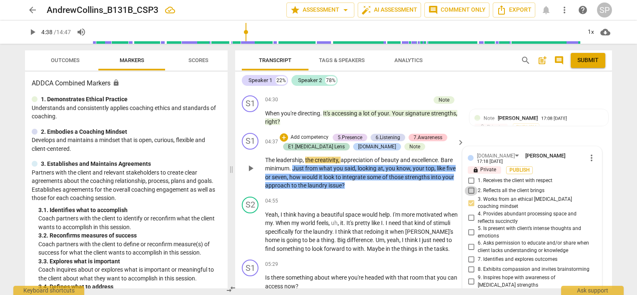
click at [469, 186] on input "2. Reflects all the client brings" at bounding box center [470, 191] width 13 height 10
click at [371, 193] on div "S2 play_arrow pause 04:55 + Add competency keyboard_arrow_right Yeah , I think …" at bounding box center [423, 224] width 377 height 63
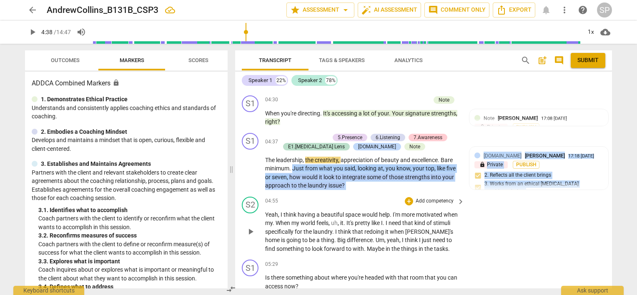
drag, startPoint x: 293, startPoint y: 147, endPoint x: 294, endPoint y: 178, distance: 31.3
click at [294, 178] on div "S1 play_arrow pause 00:01 + Add competency 5.Presence 6.Listening 7.Awareness k…" at bounding box center [423, 188] width 377 height 199
click at [293, 193] on div "S2 play_arrow pause 04:55 + Add competency keyboard_arrow_right Yeah , I think …" at bounding box center [423, 224] width 377 height 63
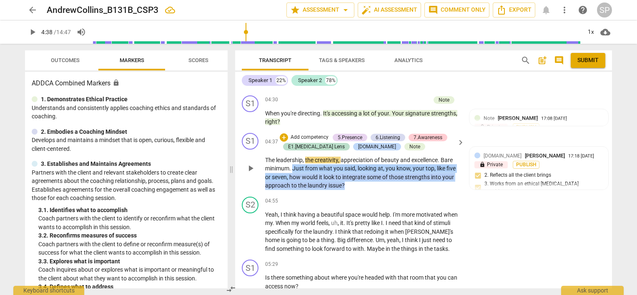
drag, startPoint x: 292, startPoint y: 148, endPoint x: 344, endPoint y: 170, distance: 56.7
click at [344, 170] on p "The leadership , the creativity , appreciation of beauty and excellence . Bare …" at bounding box center [362, 173] width 195 height 34
click at [285, 133] on div "+" at bounding box center [284, 137] width 8 height 8
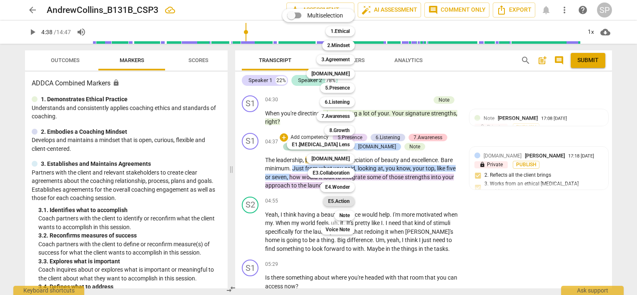
click at [344, 203] on b "E5.Action" at bounding box center [339, 201] width 22 height 10
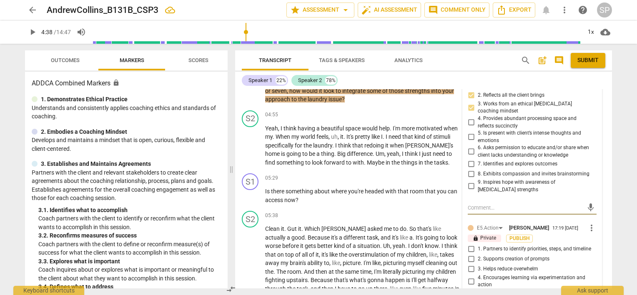
scroll to position [875, 0]
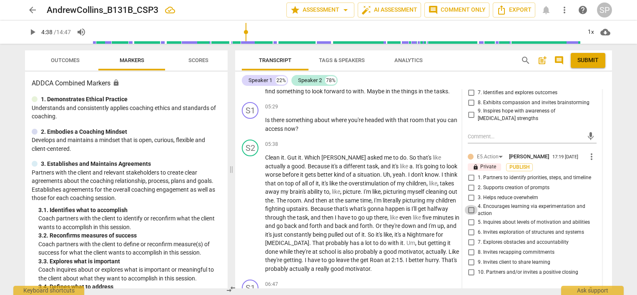
click at [471, 205] on input "4. Encourages learning via experimentation and action" at bounding box center [470, 210] width 13 height 10
click at [471, 218] on input "5. Inquires about levels of motivation and abilities" at bounding box center [470, 223] width 13 height 10
click at [470, 228] on input "6. Invites exploration of structures and systems" at bounding box center [470, 233] width 13 height 10
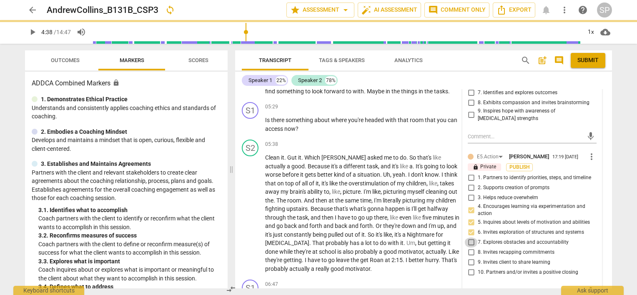
click at [470, 238] on input "7. Explores obstacles and accountability" at bounding box center [470, 243] width 13 height 10
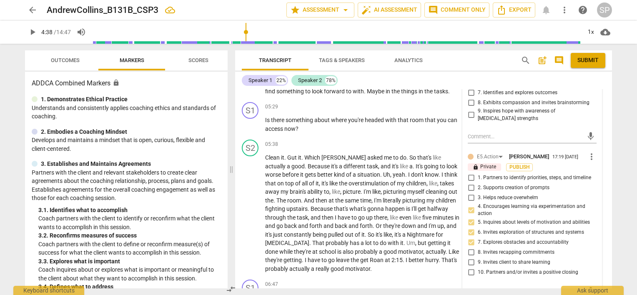
click at [468, 193] on input "3. Helps reduce overwhelm" at bounding box center [470, 198] width 13 height 10
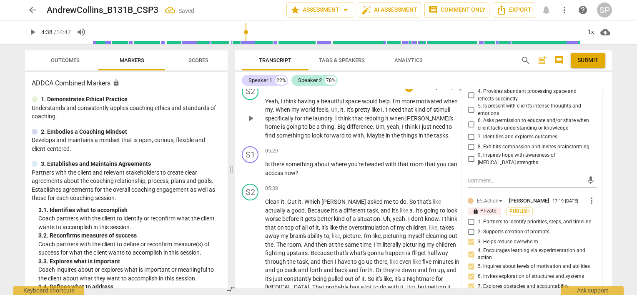
scroll to position [709, 0]
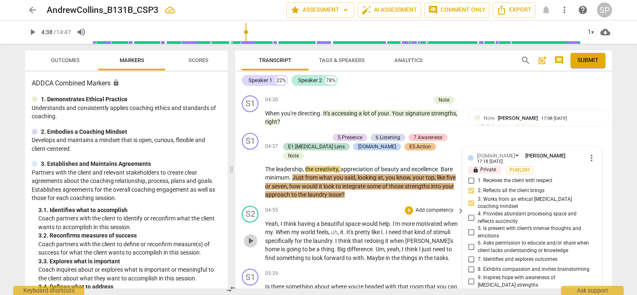
click at [253, 236] on span "play_arrow" at bounding box center [251, 241] width 10 height 10
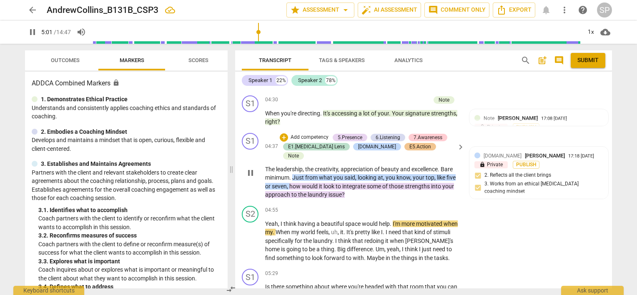
click at [247, 164] on div "play_arrow pause" at bounding box center [254, 173] width 21 height 47
click at [251, 168] on span "pause" at bounding box center [251, 173] width 10 height 10
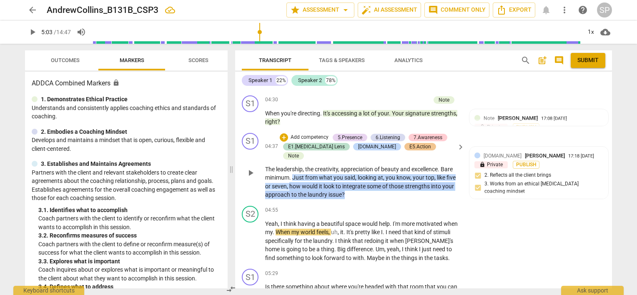
drag, startPoint x: 290, startPoint y: 157, endPoint x: 342, endPoint y: 153, distance: 51.9
click at [354, 167] on p "The leadership , the creativity , appreciation of beauty and excellence . Bare …" at bounding box center [362, 182] width 195 height 34
click at [282, 133] on div "+" at bounding box center [284, 137] width 8 height 8
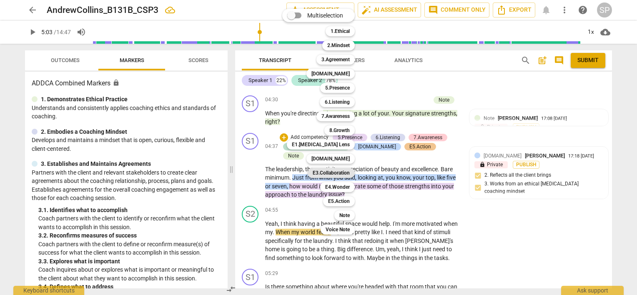
click at [334, 172] on b "E3.Collaboration" at bounding box center [331, 173] width 37 height 10
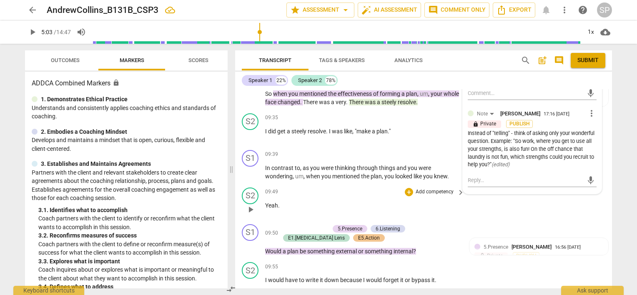
scroll to position [1167, 0]
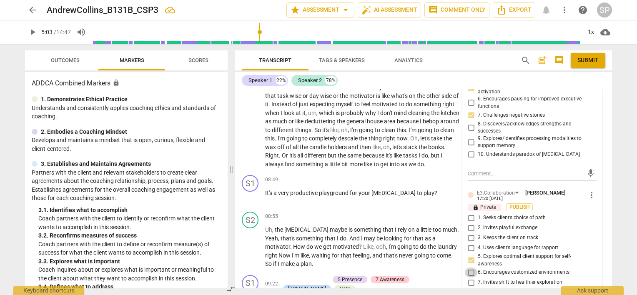
click at [471, 268] on input "6. Encourages customized environments" at bounding box center [470, 273] width 13 height 10
click at [471, 256] on input "5. Explores optimal client support for self-awareness" at bounding box center [470, 261] width 13 height 10
click at [247, 149] on div "play_arrow pause" at bounding box center [254, 96] width 21 height 140
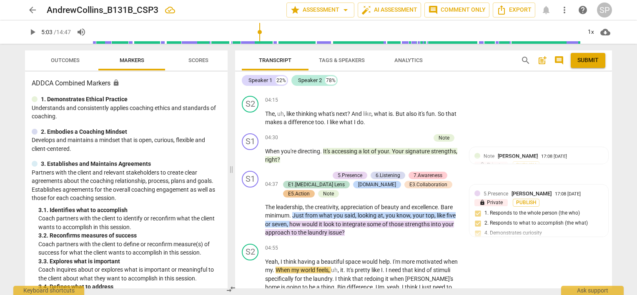
scroll to position [667, 0]
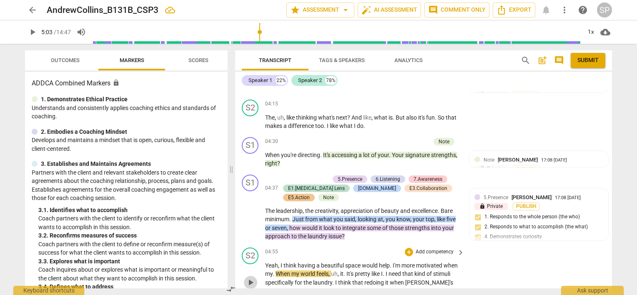
click at [247, 278] on span "play_arrow" at bounding box center [251, 283] width 10 height 10
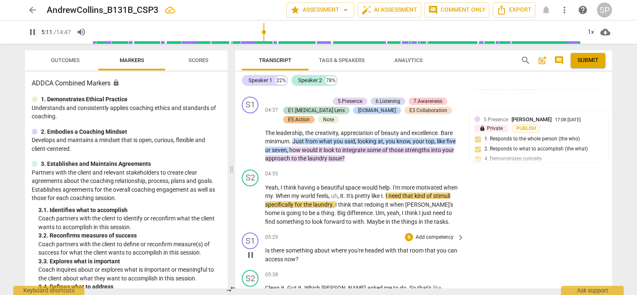
scroll to position [750, 0]
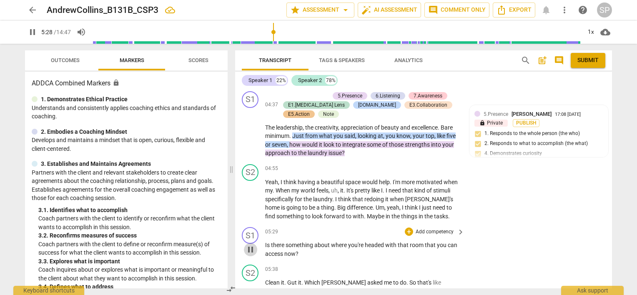
click at [249, 245] on span "pause" at bounding box center [251, 250] width 10 height 10
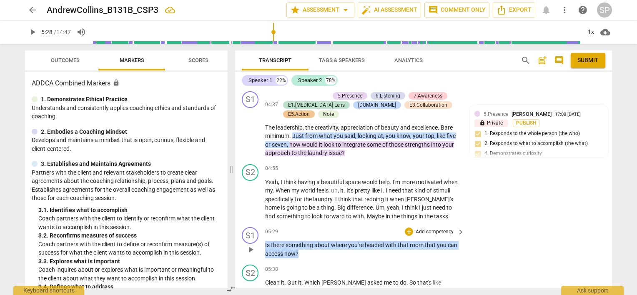
drag, startPoint x: 265, startPoint y: 226, endPoint x: 301, endPoint y: 233, distance: 36.7
click at [301, 241] on p "Is there something about where you're headed with that room that you can access…" at bounding box center [362, 249] width 195 height 17
click at [406, 228] on div "+" at bounding box center [409, 232] width 8 height 8
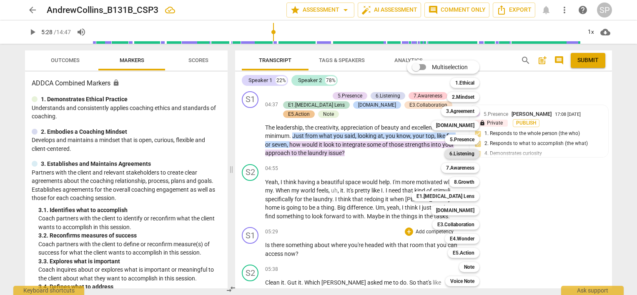
click at [474, 156] on b "6.Listening" at bounding box center [461, 154] width 25 height 10
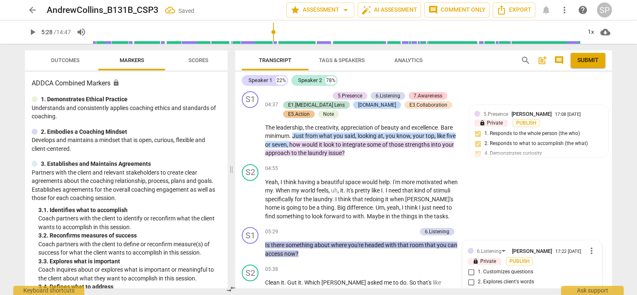
scroll to position [894, 0]
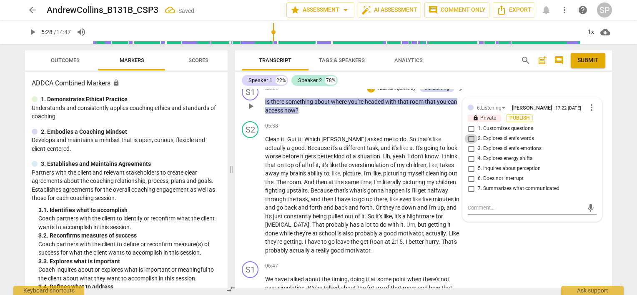
click at [469, 134] on input "2. Explores client's words" at bounding box center [470, 139] width 13 height 10
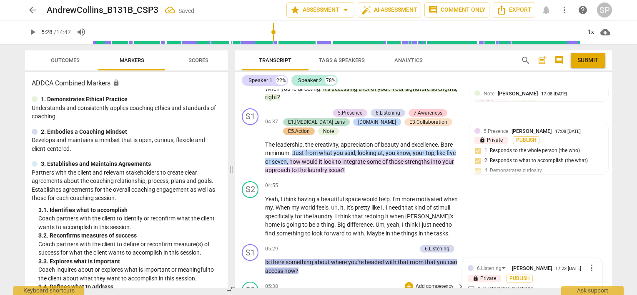
scroll to position [727, 0]
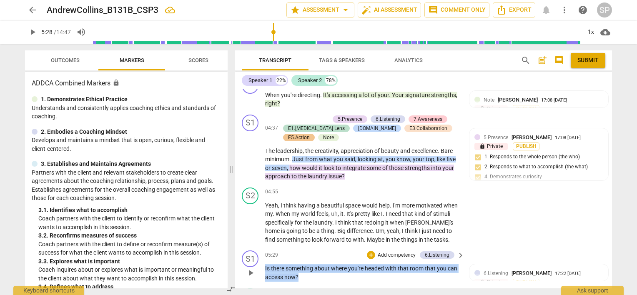
drag, startPoint x: 265, startPoint y: 248, endPoint x: 300, endPoint y: 257, distance: 36.3
click at [300, 264] on p "Is there something about where you're headed with that room that you can access…" at bounding box center [362, 272] width 195 height 17
click at [367, 251] on div "+" at bounding box center [371, 255] width 8 height 8
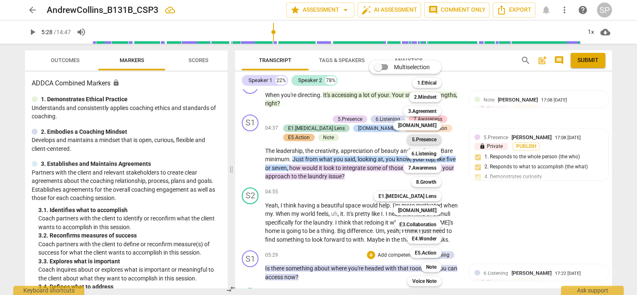
click at [438, 138] on div "5.Presence" at bounding box center [424, 140] width 35 height 10
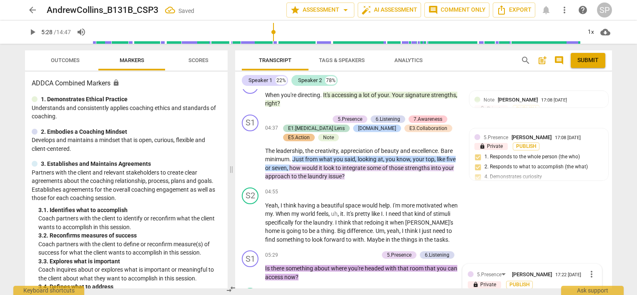
scroll to position [874, 0]
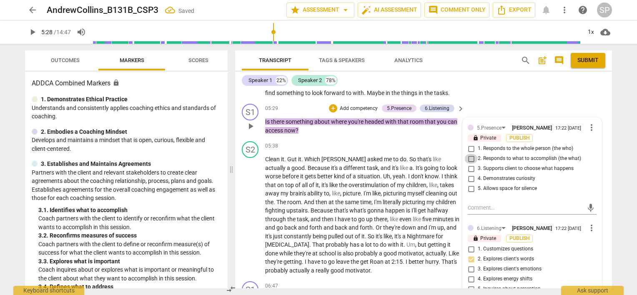
click at [470, 154] on input "2. Responds to what to accomplish (the what)" at bounding box center [470, 159] width 13 height 10
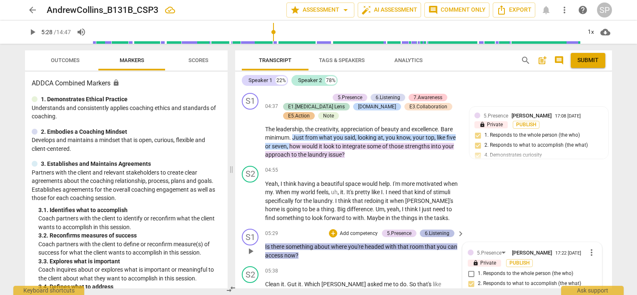
click at [425, 230] on div "6.Listening" at bounding box center [437, 234] width 25 height 8
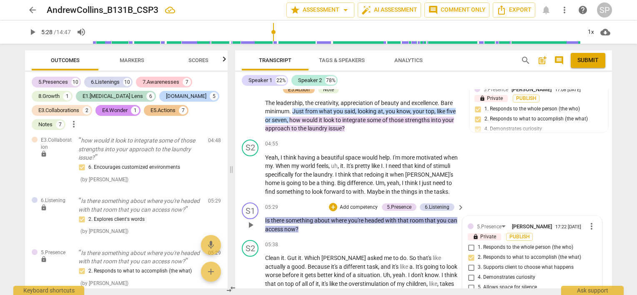
scroll to position [916, 0]
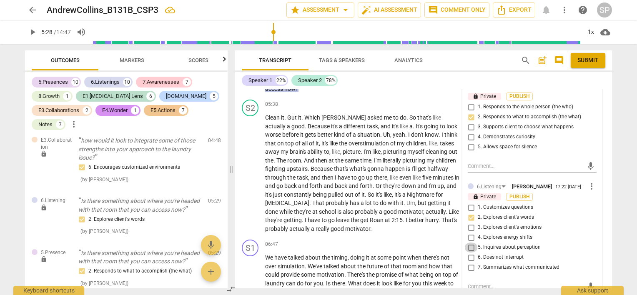
click at [470, 243] on input "5. Inquires about perception" at bounding box center [470, 248] width 13 height 10
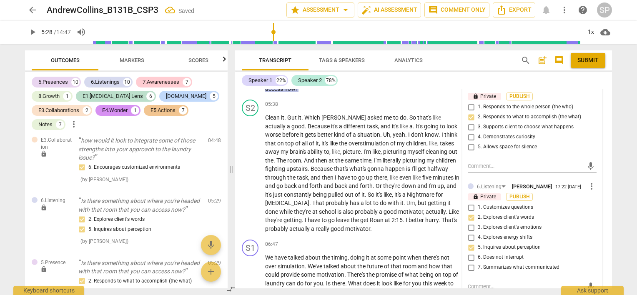
click at [468, 213] on input "2. Explores client's words" at bounding box center [470, 218] width 13 height 10
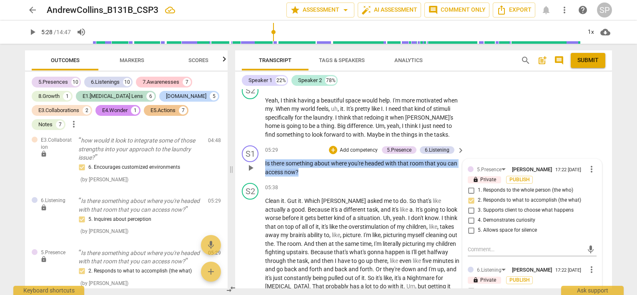
drag, startPoint x: 265, startPoint y: 143, endPoint x: 298, endPoint y: 151, distance: 34.3
click at [298, 159] on p "Is there something about where you're headed with that room that you can access…" at bounding box center [362, 167] width 195 height 17
click at [329, 146] on div "+" at bounding box center [333, 150] width 8 height 8
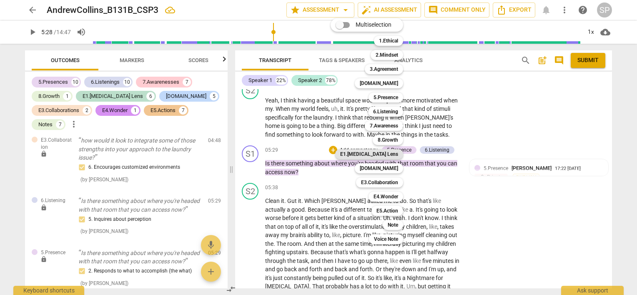
click at [392, 156] on b "E1.[MEDICAL_DATA] Lens" at bounding box center [369, 154] width 58 height 10
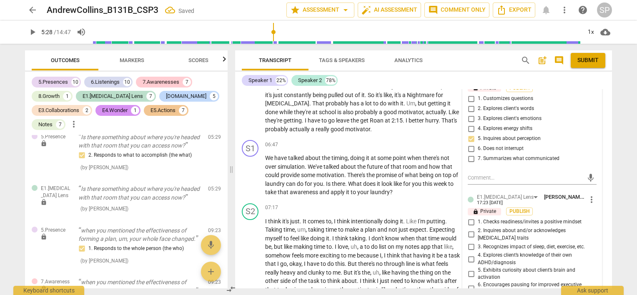
scroll to position [1082, 0]
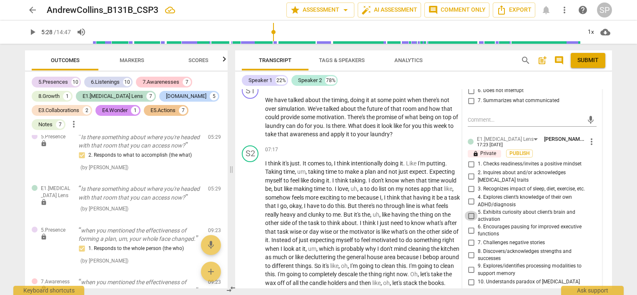
click at [471, 211] on input "5. Exhibits curiosity about client’s brain and activation" at bounding box center [470, 216] width 13 height 10
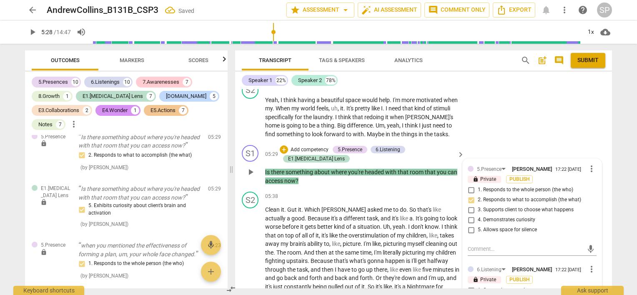
scroll to position [832, 0]
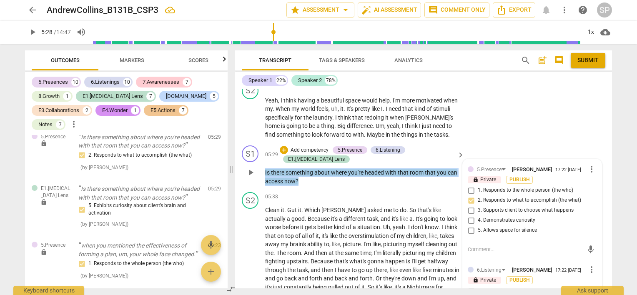
drag, startPoint x: 264, startPoint y: 141, endPoint x: 304, endPoint y: 153, distance: 41.4
click at [304, 153] on div "S1 play_arrow pause 05:29 + Add competency 5.Presence 6.Listening E1.[MEDICAL_D…" at bounding box center [423, 165] width 377 height 47
click at [288, 146] on div "+" at bounding box center [284, 150] width 8 height 8
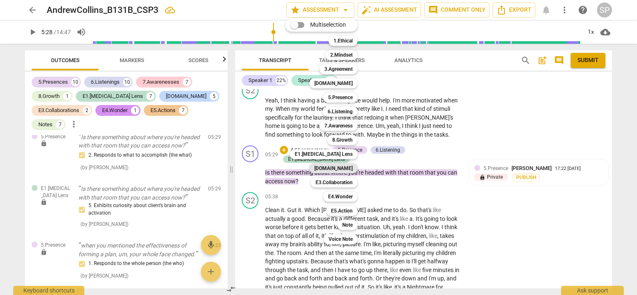
click at [341, 169] on b "[DOMAIN_NAME]" at bounding box center [333, 168] width 38 height 10
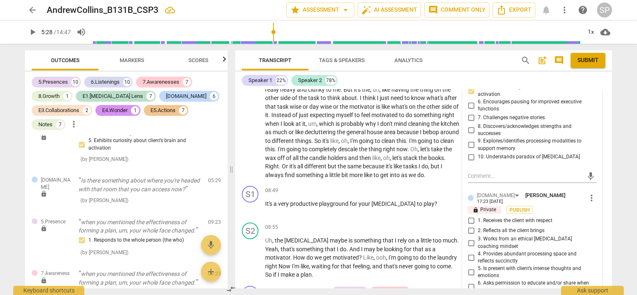
scroll to position [1291, 0]
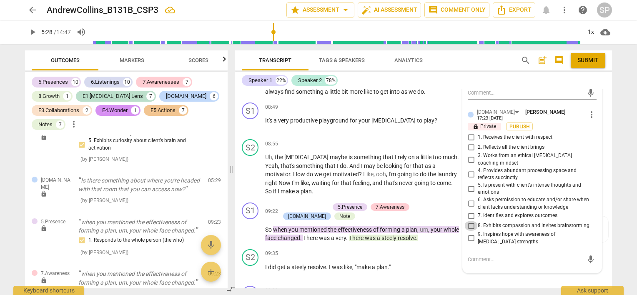
click at [471, 221] on input "8. Exhibits compassion and invites brainstorming" at bounding box center [470, 226] width 13 height 10
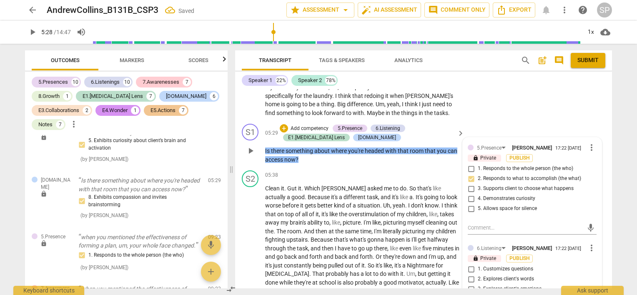
scroll to position [790, 0]
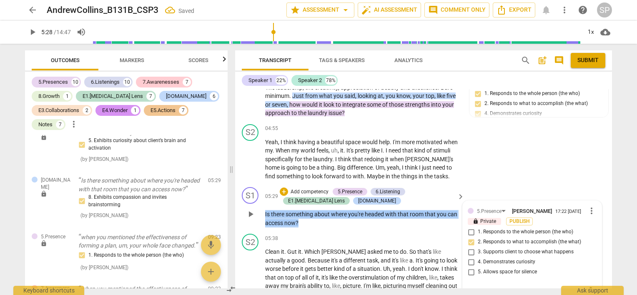
drag, startPoint x: 264, startPoint y: 193, endPoint x: 305, endPoint y: 198, distance: 41.2
click at [307, 203] on div "S1 play_arrow pause 05:29 + Add competency 5.Presence 6.Listening E1.[MEDICAL_D…" at bounding box center [423, 207] width 377 height 47
click at [284, 188] on div "+" at bounding box center [284, 192] width 8 height 8
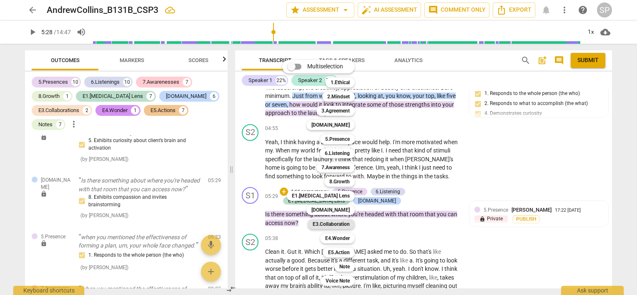
click at [338, 222] on b "E3.Collaboration" at bounding box center [331, 224] width 37 height 10
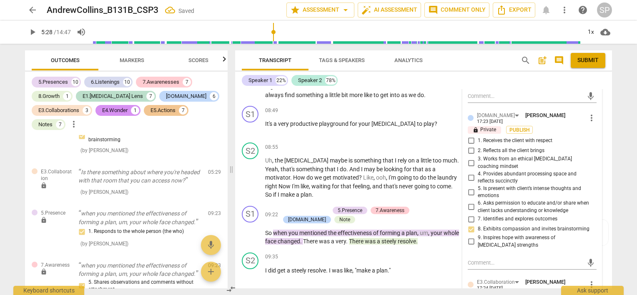
scroll to position [1374, 0]
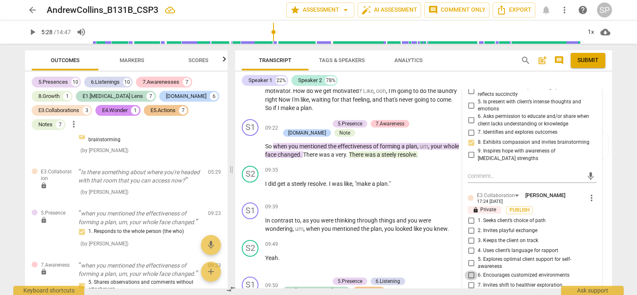
click at [467, 271] on input "6. Encourages customized environments" at bounding box center [470, 276] width 13 height 10
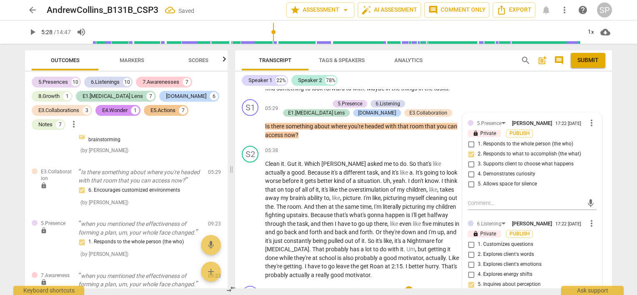
scroll to position [749, 0]
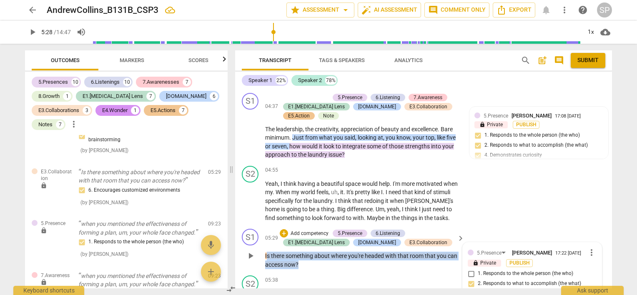
drag, startPoint x: 266, startPoint y: 235, endPoint x: 301, endPoint y: 246, distance: 36.4
click at [301, 252] on p "Is there something about where you're headed with that room that you can access…" at bounding box center [362, 260] width 195 height 17
click at [283, 229] on div "+" at bounding box center [284, 233] width 8 height 8
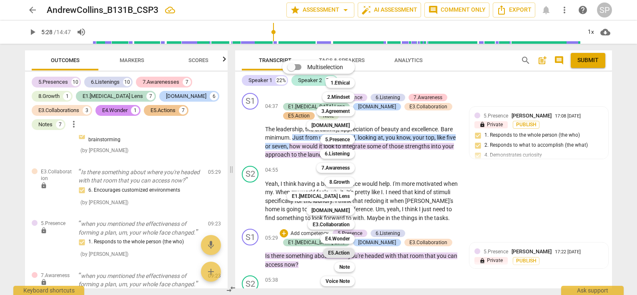
click at [345, 252] on b "E5.Action" at bounding box center [339, 253] width 22 height 10
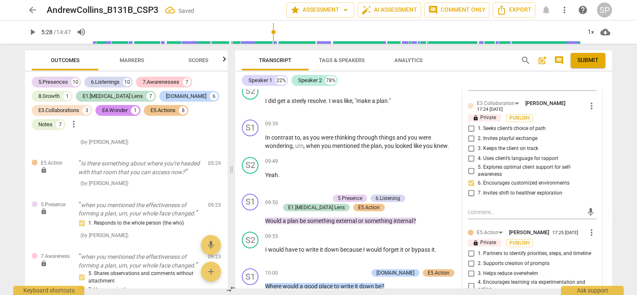
scroll to position [1541, 0]
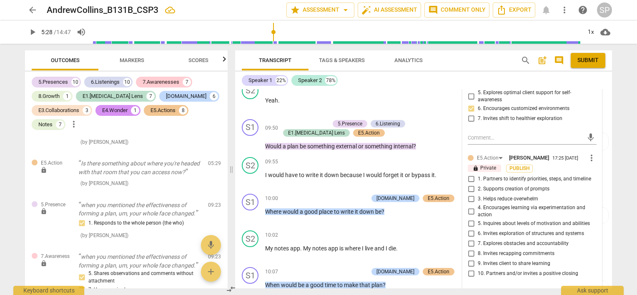
click at [468, 206] on input "4. Encourages learning via experimentation and action" at bounding box center [470, 211] width 13 height 10
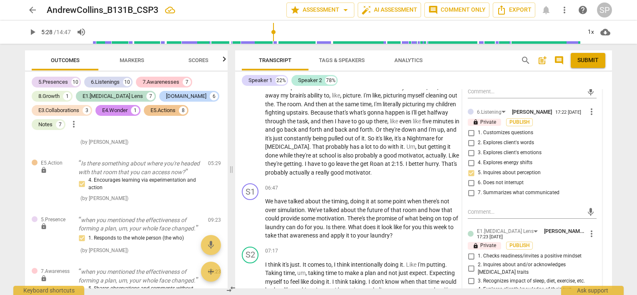
scroll to position [874, 0]
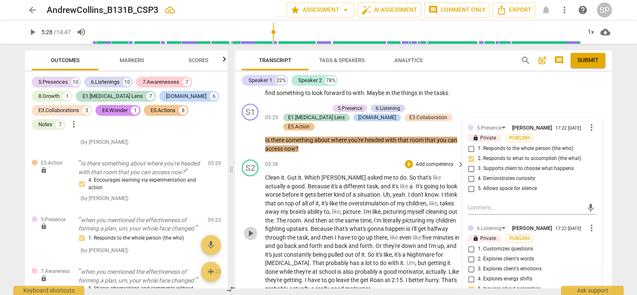
click at [250, 228] on span "play_arrow" at bounding box center [251, 233] width 10 height 10
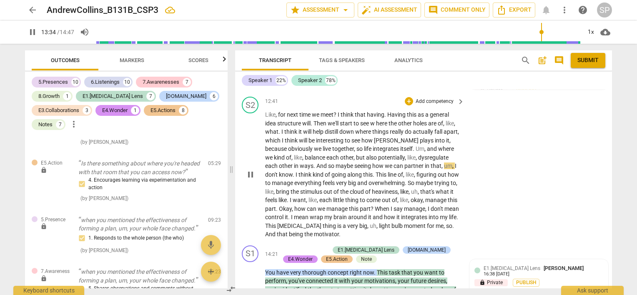
scroll to position [2113, 0]
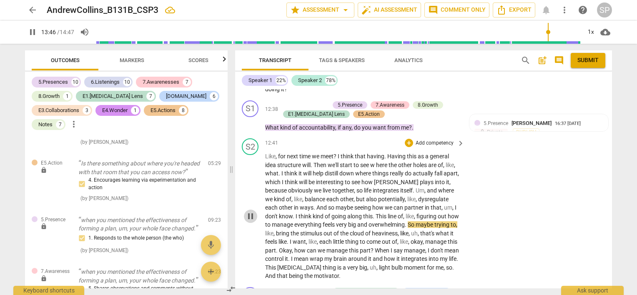
click at [249, 211] on span "pause" at bounding box center [251, 216] width 10 height 10
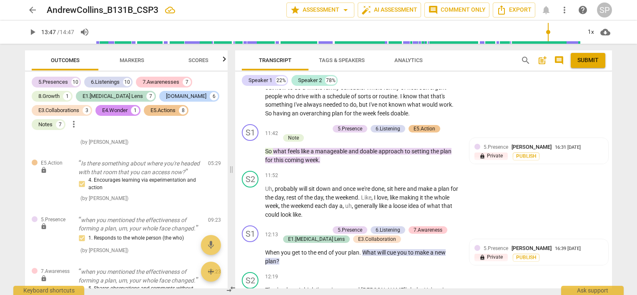
scroll to position [1875, 0]
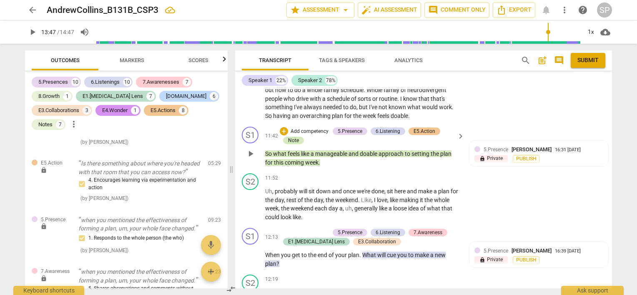
click at [292, 137] on div "Note" at bounding box center [293, 141] width 11 height 8
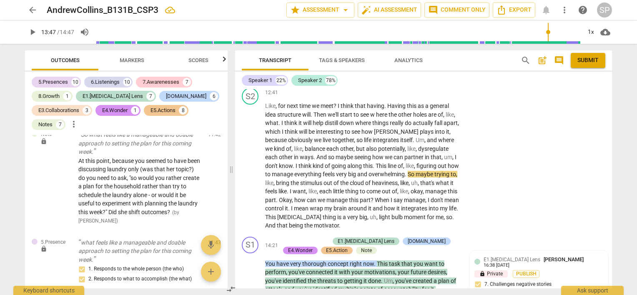
scroll to position [2167, 0]
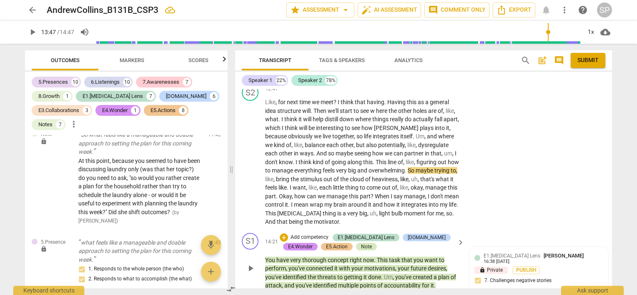
click at [361, 243] on div "Note" at bounding box center [366, 247] width 11 height 8
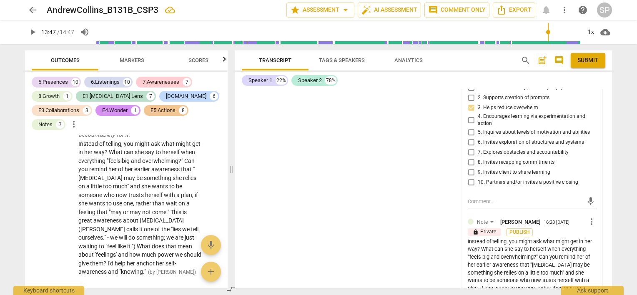
scroll to position [2686, 0]
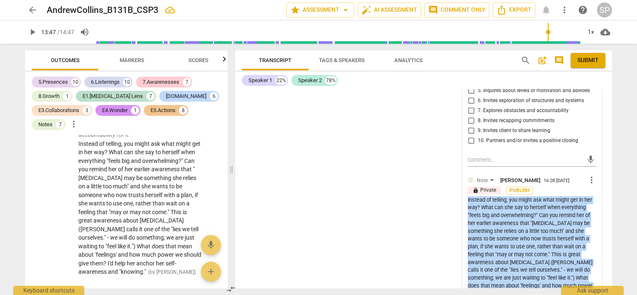
drag, startPoint x: 466, startPoint y: 158, endPoint x: 502, endPoint y: 255, distance: 104.1
click at [502, 255] on div "Instead of telling, you might ask what might get in her way? What can she say t…" at bounding box center [532, 251] width 129 height 110
copy div "Instead of telling, you might ask what might get in her way? What can she say t…"
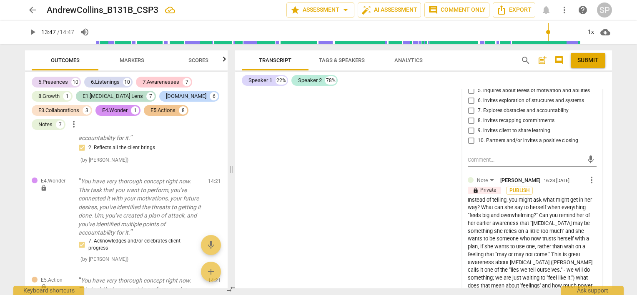
click at [382, 161] on div "S1 play_arrow pause 00:01 + Add competency 5.Presence 6.Listening 7.Awareness k…" at bounding box center [423, 188] width 377 height 199
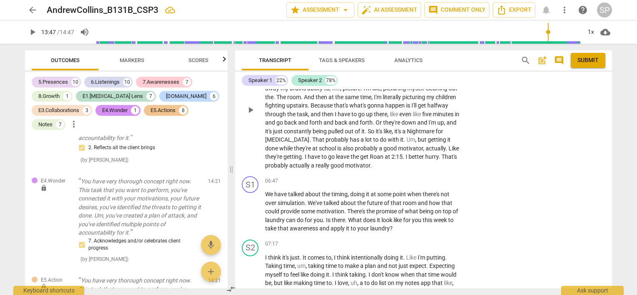
scroll to position [1000, 0]
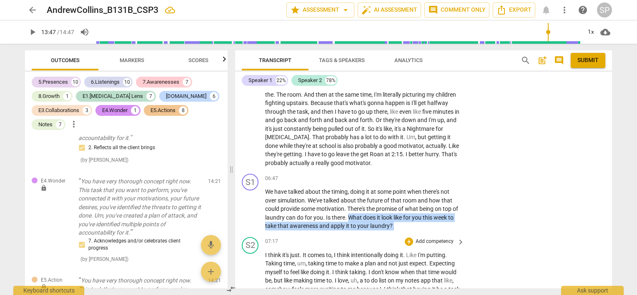
drag, startPoint x: 356, startPoint y: 190, endPoint x: 408, endPoint y: 208, distance: 55.8
click at [408, 208] on div "S1 play_arrow pause 00:01 + Add competency 5.Presence 6.Listening 7.Awareness k…" at bounding box center [423, 188] width 377 height 199
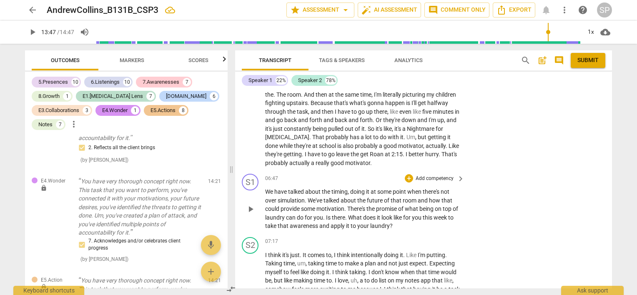
click at [370, 171] on div "S1 play_arrow pause 06:47 + Add competency keyboard_arrow_right We have talked …" at bounding box center [423, 202] width 377 height 63
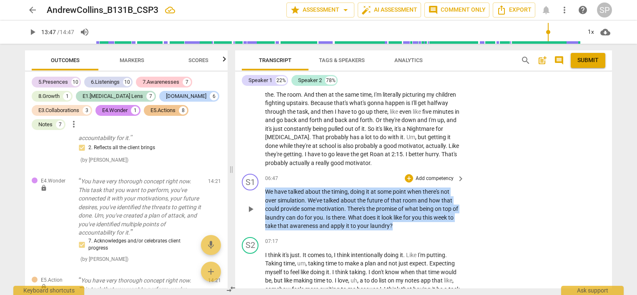
drag, startPoint x: 265, startPoint y: 163, endPoint x: 396, endPoint y: 197, distance: 135.7
click at [396, 197] on p "We have talked about the timing , doing it at some point when there's not over …" at bounding box center [362, 209] width 195 height 43
click at [406, 174] on div "+" at bounding box center [409, 178] width 8 height 8
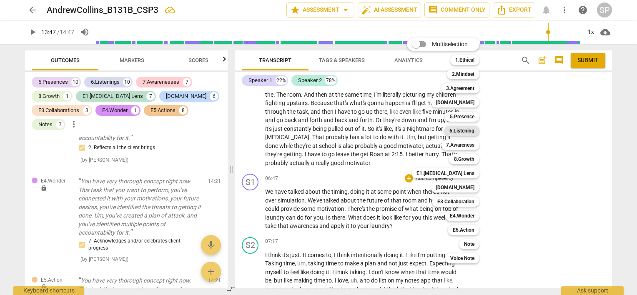
click at [456, 131] on b "6.Listening" at bounding box center [461, 131] width 25 height 10
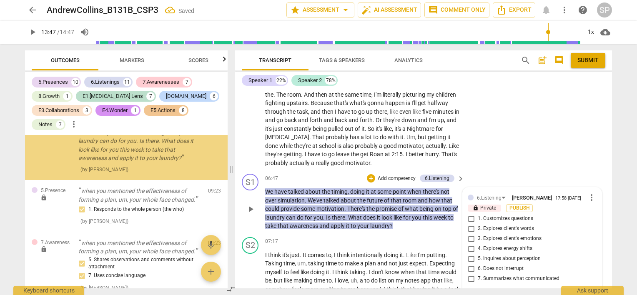
scroll to position [2076, 0]
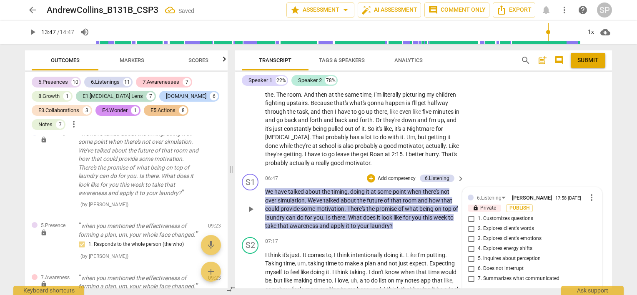
click at [469, 224] on input "2. Explores client's words" at bounding box center [470, 229] width 13 height 10
click at [469, 274] on input "7. Summarizes what communicated" at bounding box center [470, 279] width 13 height 10
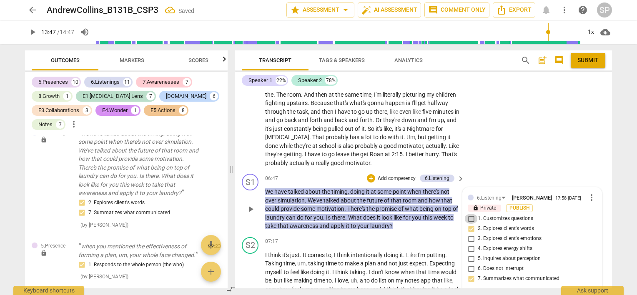
click at [470, 214] on input "1. Customizes questions" at bounding box center [470, 219] width 13 height 10
click at [482, 171] on div "S1 play_arrow pause 06:47 + Add competency 6.Listening keyboard_arrow_right We …" at bounding box center [423, 202] width 377 height 63
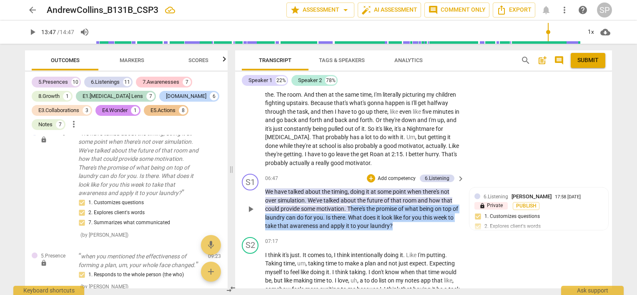
drag, startPoint x: 350, startPoint y: 180, endPoint x: 401, endPoint y: 200, distance: 54.5
click at [401, 200] on p "We have talked about the timing , doing it at some point when there's not over …" at bounding box center [362, 209] width 195 height 43
click at [369, 174] on div "+" at bounding box center [371, 178] width 8 height 8
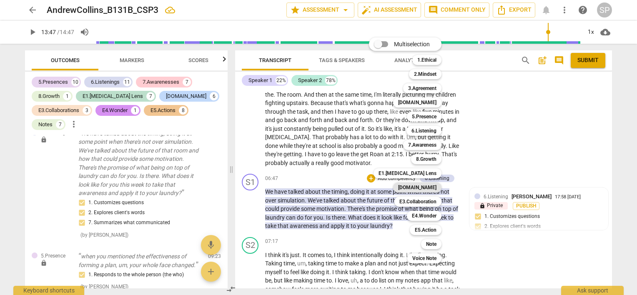
click at [426, 185] on b "[DOMAIN_NAME]" at bounding box center [417, 188] width 38 height 10
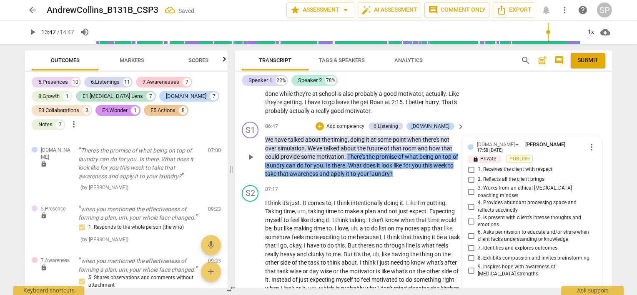
scroll to position [1031, 0]
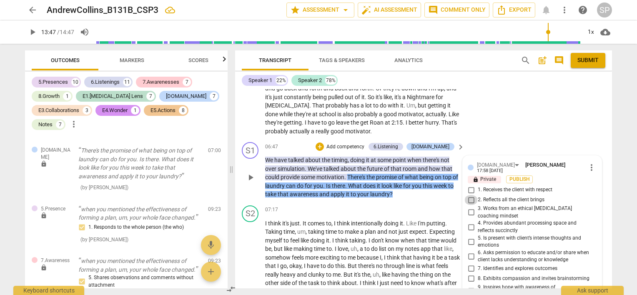
click at [468, 195] on input "2. Reflects all the client brings" at bounding box center [470, 200] width 13 height 10
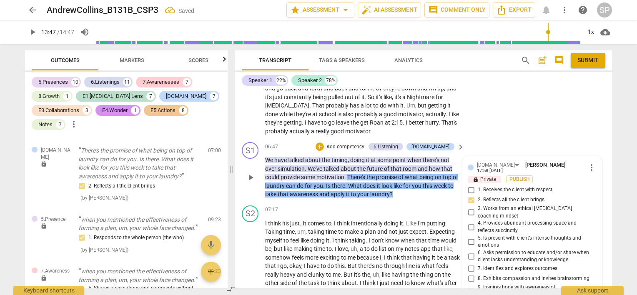
click at [468, 286] on input "9. Inspires hope with awareness of [MEDICAL_DATA] strengths" at bounding box center [470, 291] width 13 height 10
click at [391, 170] on p "We have talked about the timing , doing it at some point when there's not over …" at bounding box center [362, 177] width 195 height 43
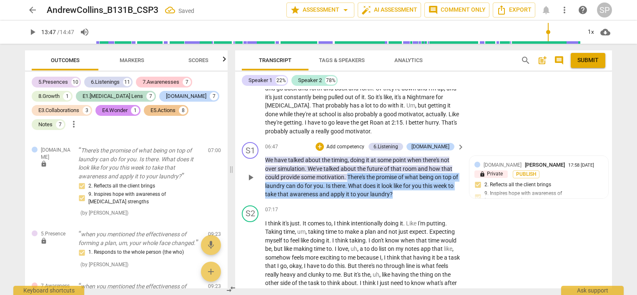
drag, startPoint x: 348, startPoint y: 146, endPoint x: 407, endPoint y: 167, distance: 62.5
click at [407, 167] on p "We have talked about the timing , doing it at some point when there's not over …" at bounding box center [362, 177] width 195 height 43
click at [324, 143] on div "+" at bounding box center [320, 147] width 8 height 8
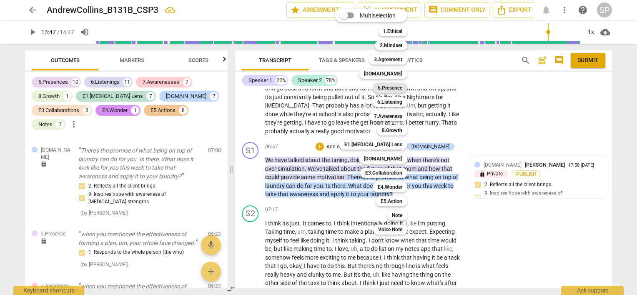
click at [396, 88] on b "5.Presence" at bounding box center [390, 88] width 25 height 10
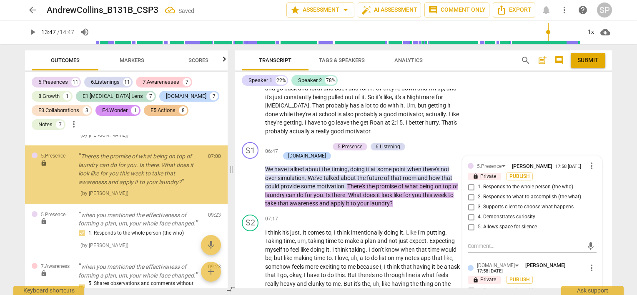
scroll to position [2265, 0]
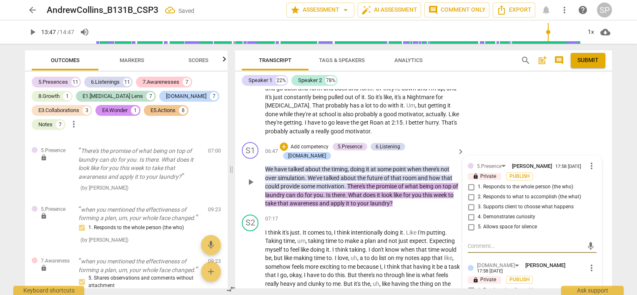
click at [470, 182] on input "1. Responds to the whole person (the who)" at bounding box center [470, 187] width 13 height 10
click at [469, 192] on input "2. Responds to what to accomplish (the what)" at bounding box center [470, 197] width 13 height 10
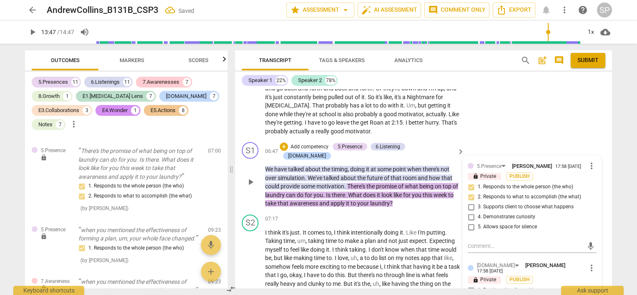
click at [404, 171] on div "S1 play_arrow pause 06:47 + Add competency 5.Presence 6.Listening [DOMAIN_NAME]…" at bounding box center [423, 175] width 377 height 73
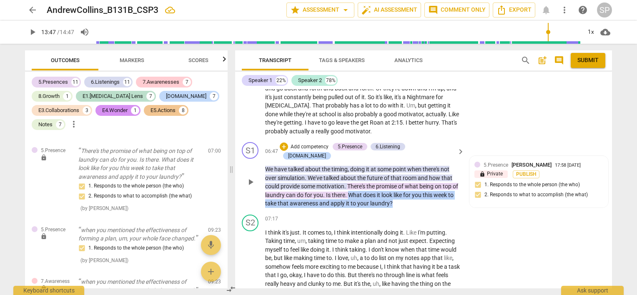
drag, startPoint x: 355, startPoint y: 156, endPoint x: 402, endPoint y: 165, distance: 48.0
click at [402, 165] on p "We have talked about the timing , doing it at some point when there's not over …" at bounding box center [362, 186] width 195 height 43
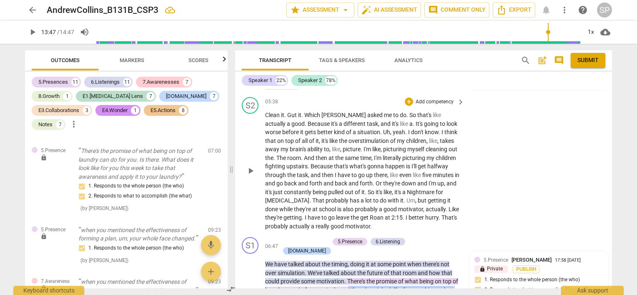
scroll to position [948, 0]
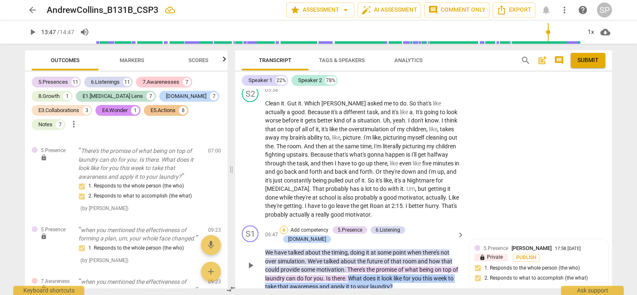
click at [288, 226] on div "+" at bounding box center [284, 230] width 8 height 8
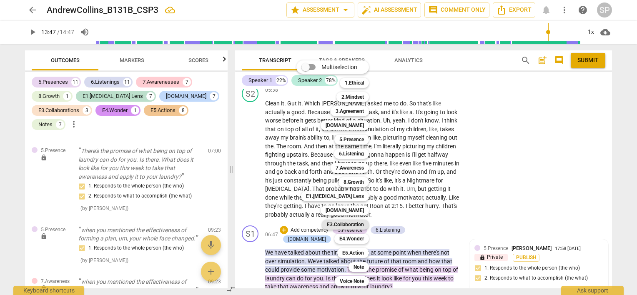
click at [353, 222] on b "E3.Collaboration" at bounding box center [345, 225] width 37 height 10
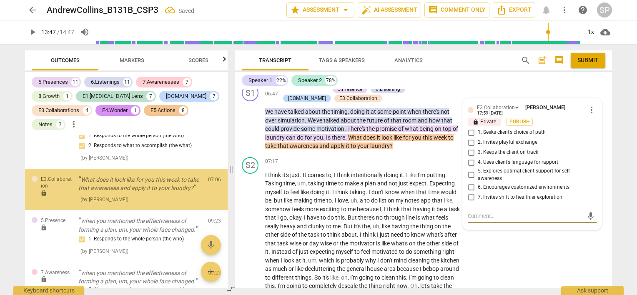
scroll to position [2340, 0]
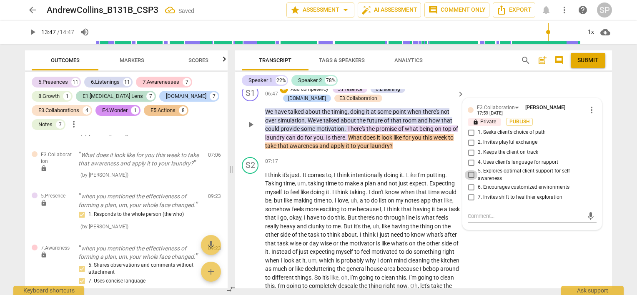
click at [469, 170] on input "5. Explores optimal client support for self-awareness" at bounding box center [470, 175] width 13 height 10
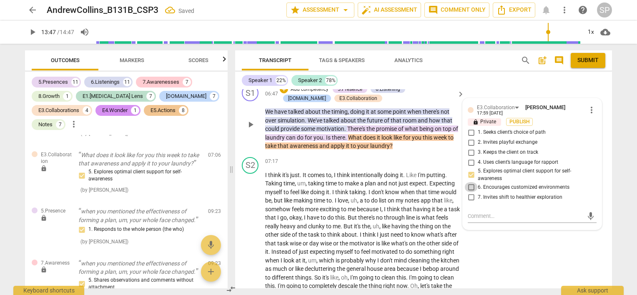
click at [469, 182] on input "6. Encourages customized environments" at bounding box center [470, 187] width 13 height 10
click at [417, 124] on div "S1 play_arrow pause 06:47 + Add competency 5.Presence 6.Listening [DOMAIN_NAME]…" at bounding box center [423, 117] width 377 height 73
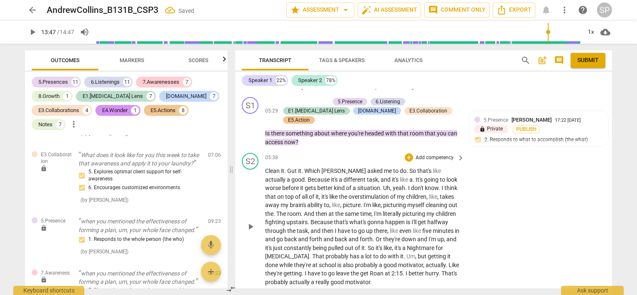
scroll to position [964, 0]
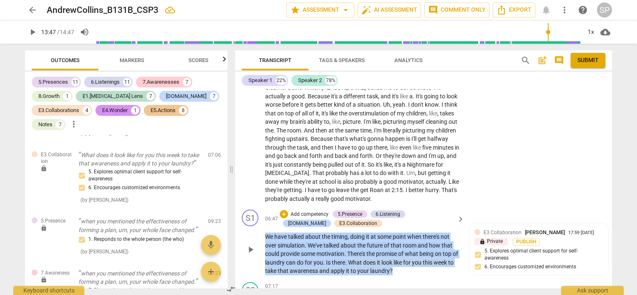
drag, startPoint x: 263, startPoint y: 206, endPoint x: 397, endPoint y: 241, distance: 137.8
click at [397, 241] on div "S1 play_arrow pause 06:47 + Add competency 5.Presence 6.Listening [DOMAIN_NAME]…" at bounding box center [423, 242] width 377 height 73
click at [280, 210] on div "+" at bounding box center [284, 214] width 8 height 8
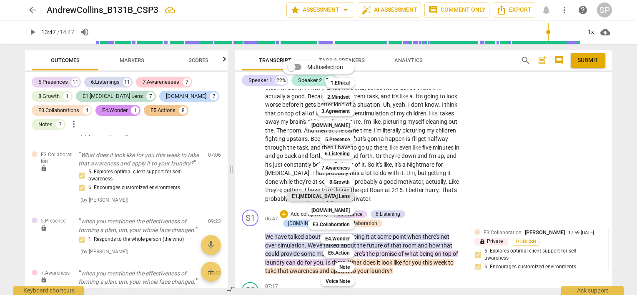
click at [342, 198] on b "E1.[MEDICAL_DATA] Lens" at bounding box center [321, 196] width 58 height 10
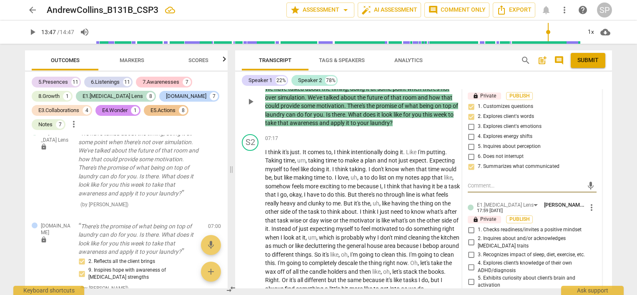
scroll to position [1122, 0]
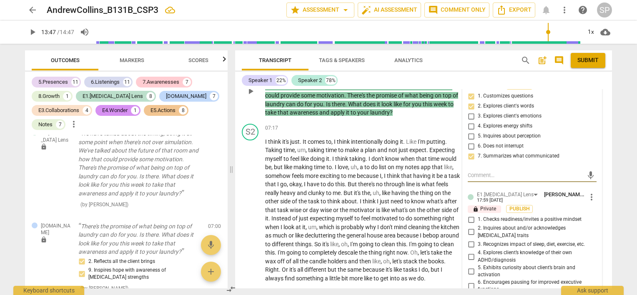
click at [468, 266] on input "5. Exhibits curiosity about client’s brain and activation" at bounding box center [470, 271] width 13 height 10
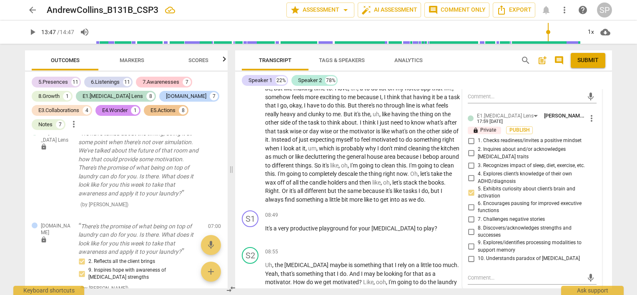
scroll to position [1206, 0]
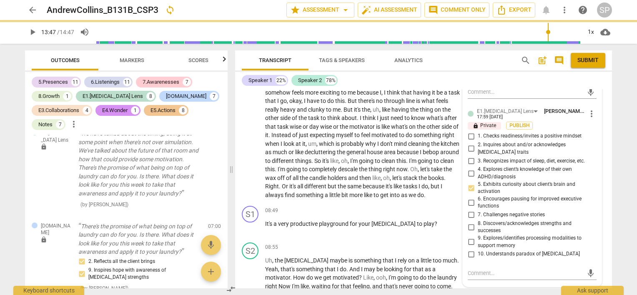
click at [471, 237] on input "9. Explores/identifies processing modalities to support memory" at bounding box center [470, 242] width 13 height 10
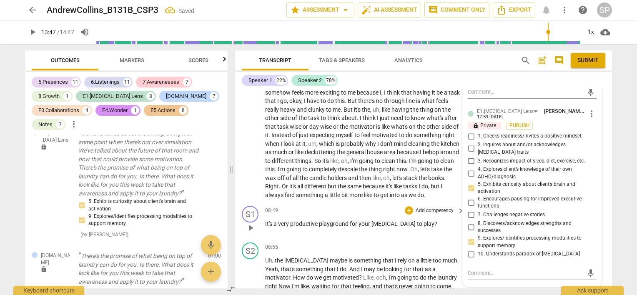
click at [360, 206] on div "08:49 + Add competency keyboard_arrow_right" at bounding box center [365, 210] width 200 height 9
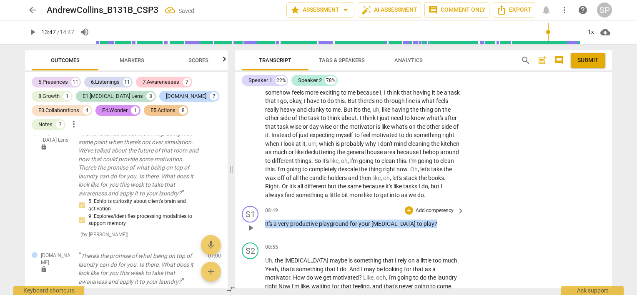
drag, startPoint x: 265, startPoint y: 205, endPoint x: 425, endPoint y: 208, distance: 160.1
click at [425, 208] on div "08:49 + Add competency keyboard_arrow_right It's a very productive playground f…" at bounding box center [365, 221] width 200 height 30
click at [410, 206] on div "+" at bounding box center [409, 210] width 8 height 8
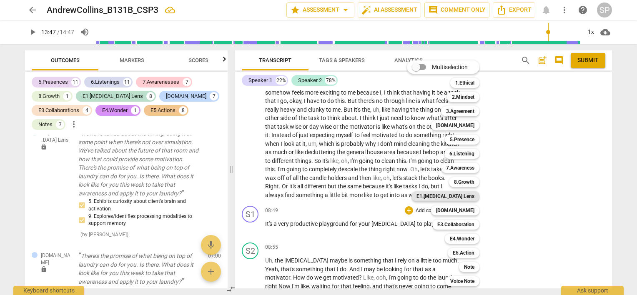
click at [472, 198] on b "E1.[MEDICAL_DATA] Lens" at bounding box center [445, 196] width 58 height 10
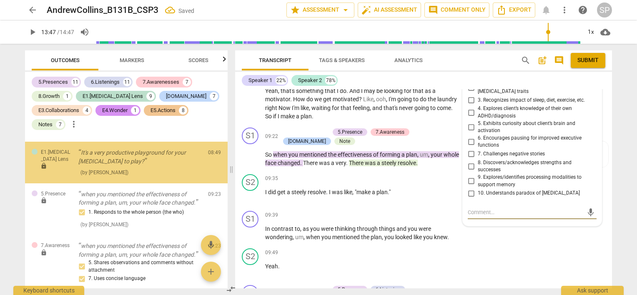
scroll to position [2533, 0]
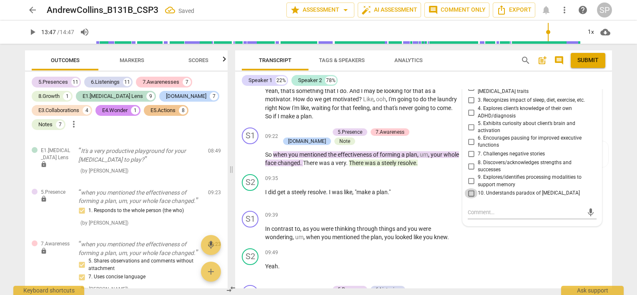
click at [468, 188] on input "10. Understands paradox of [MEDICAL_DATA]" at bounding box center [470, 193] width 13 height 10
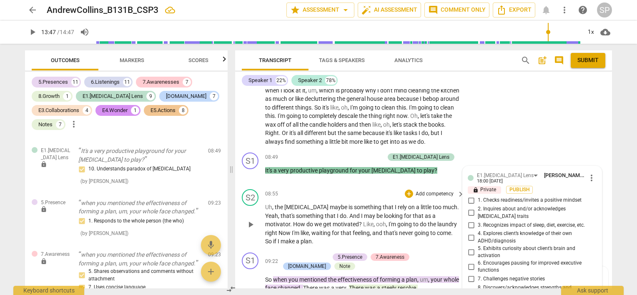
click at [352, 189] on div "08:55 + Add competency keyboard_arrow_right" at bounding box center [365, 193] width 200 height 9
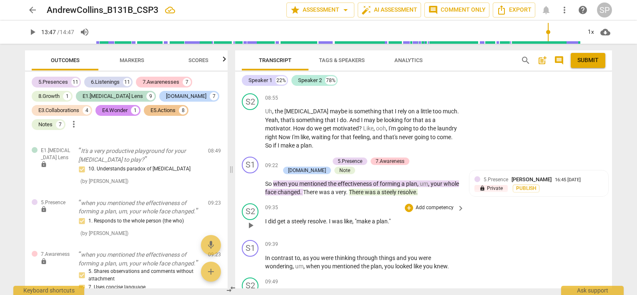
scroll to position [1342, 0]
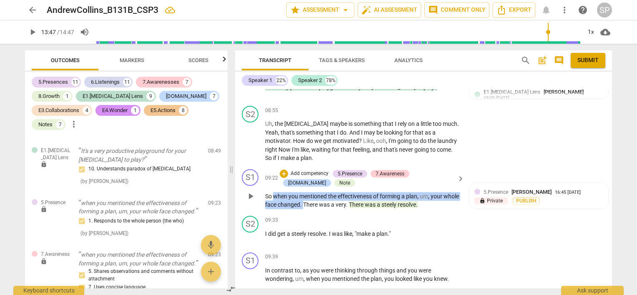
drag, startPoint x: 275, startPoint y: 173, endPoint x: 319, endPoint y: 187, distance: 46.9
click at [319, 192] on p "So when you mentioned the effectiveness of forming a plan , um , your whole fac…" at bounding box center [362, 200] width 195 height 17
click at [283, 170] on div "+" at bounding box center [284, 174] width 8 height 8
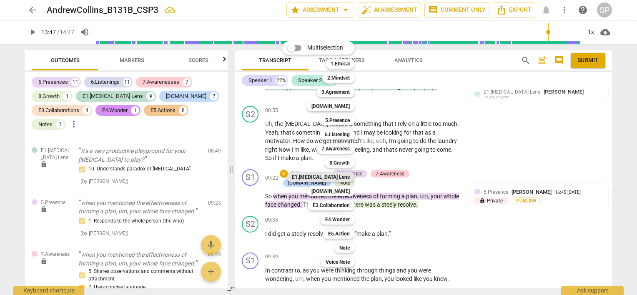
click at [334, 178] on b "E1.[MEDICAL_DATA] Lens" at bounding box center [321, 177] width 58 height 10
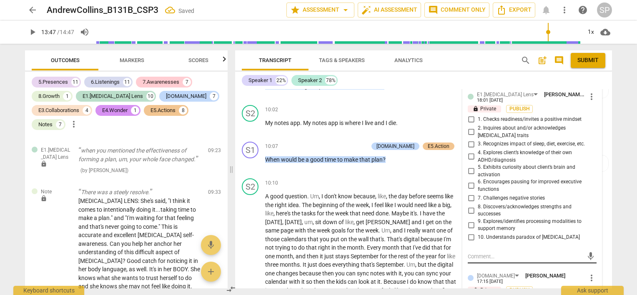
scroll to position [1676, 0]
click at [467, 220] on input "9. Explores/identifies processing modalities to support memory" at bounding box center [470, 225] width 13 height 10
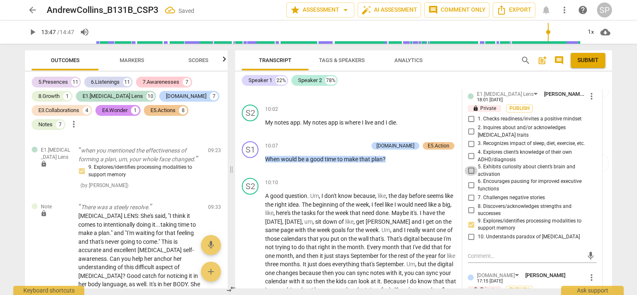
click at [470, 166] on input "5. Exhibits curiosity about client’s brain and activation" at bounding box center [470, 171] width 13 height 10
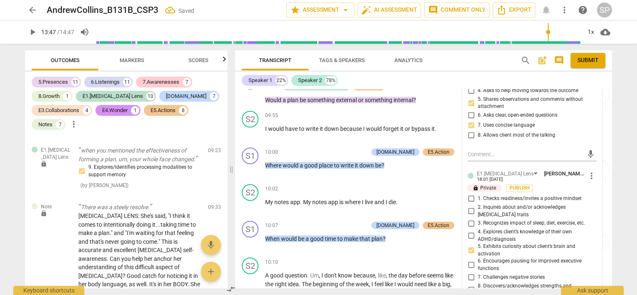
scroll to position [1509, 0]
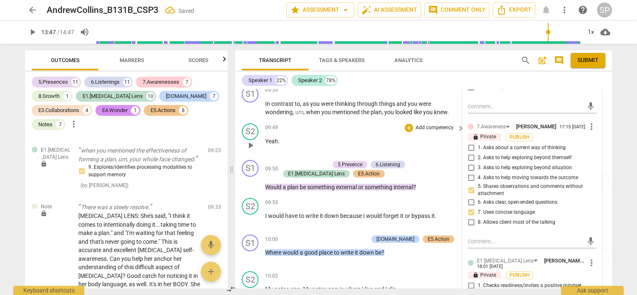
click at [317, 137] on p "Yeah ." at bounding box center [362, 141] width 195 height 9
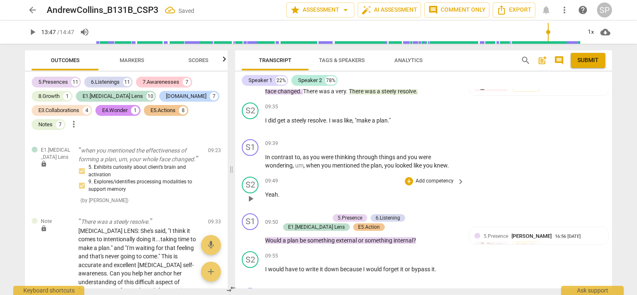
scroll to position [1384, 0]
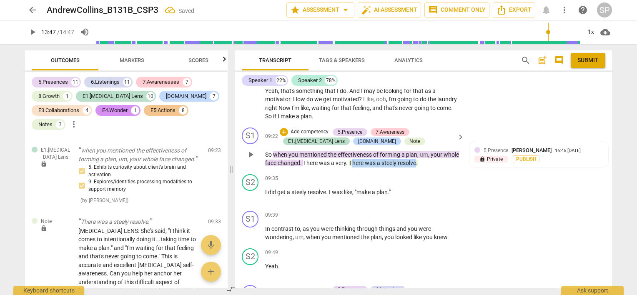
drag, startPoint x: 369, startPoint y: 143, endPoint x: 434, endPoint y: 147, distance: 65.2
click at [434, 150] on p "So when you mentioned the effectiveness of forming a plan , um , your whole fac…" at bounding box center [362, 158] width 195 height 17
click at [409, 138] on div "Note" at bounding box center [414, 142] width 11 height 8
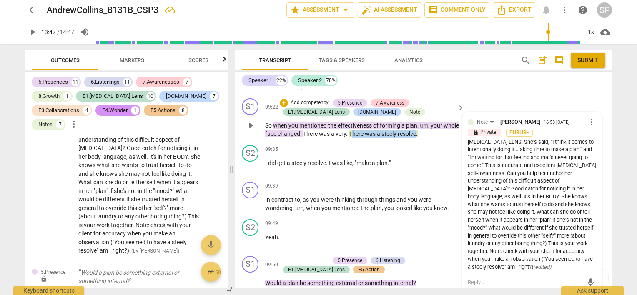
scroll to position [1426, 0]
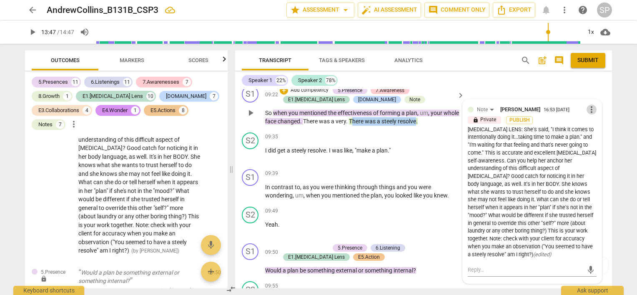
click at [587, 105] on span "more_vert" at bounding box center [592, 110] width 10 height 10
click at [590, 92] on li "Edit" at bounding box center [598, 90] width 29 height 16
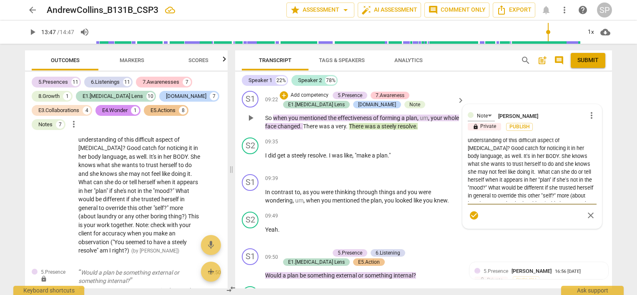
scroll to position [71, 0]
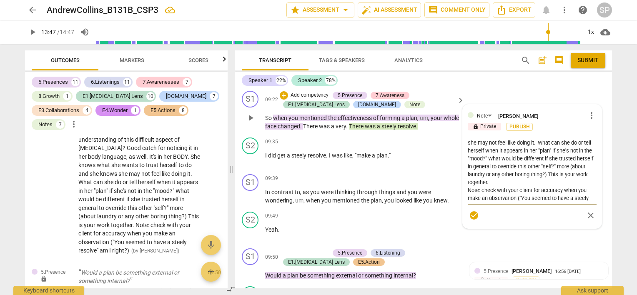
click at [487, 170] on textarea "[MEDICAL_DATA] LENS: She's said, "I think it comes to intentionally doing it...…" at bounding box center [532, 169] width 129 height 63
click at [471, 211] on span "check_circle" at bounding box center [474, 216] width 10 height 10
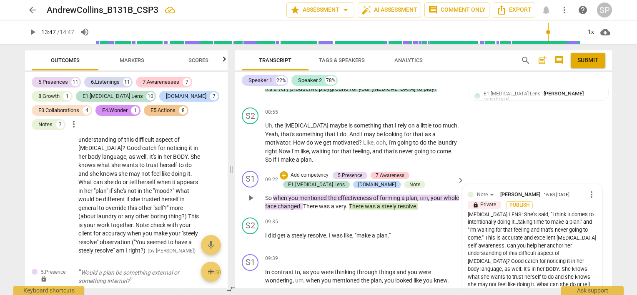
scroll to position [1337, 0]
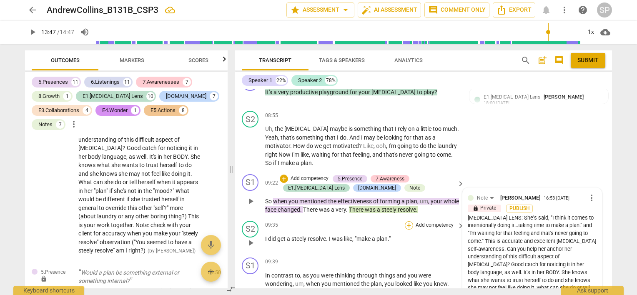
click at [407, 221] on div "+" at bounding box center [409, 225] width 8 height 8
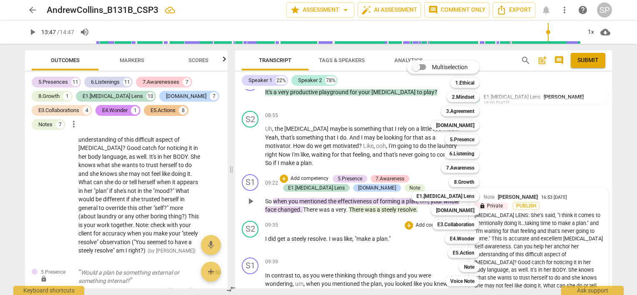
click at [367, 231] on div at bounding box center [318, 147] width 637 height 295
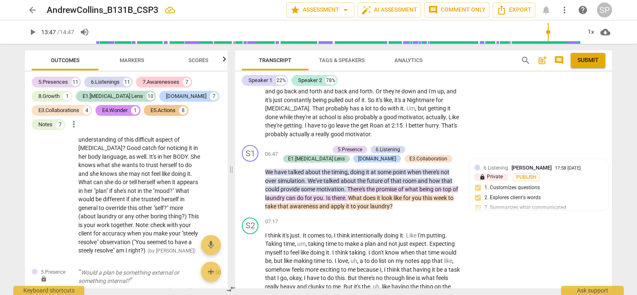
scroll to position [959, 0]
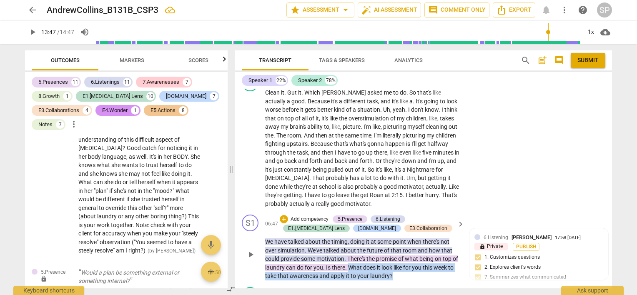
drag, startPoint x: 354, startPoint y: 237, endPoint x: 397, endPoint y: 250, distance: 44.8
click at [397, 250] on p "We have talked about the timing , doing it at some point when there's not over …" at bounding box center [362, 259] width 195 height 43
click at [285, 215] on div "+" at bounding box center [284, 219] width 8 height 8
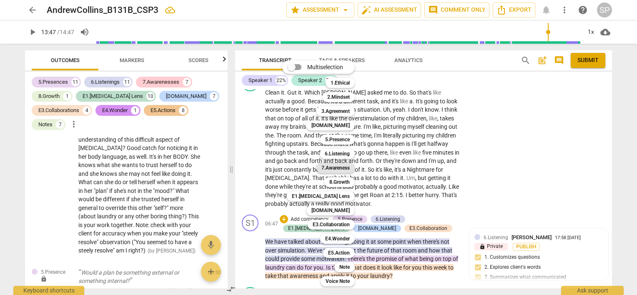
click at [347, 168] on b "7.Awareness" at bounding box center [335, 168] width 28 height 10
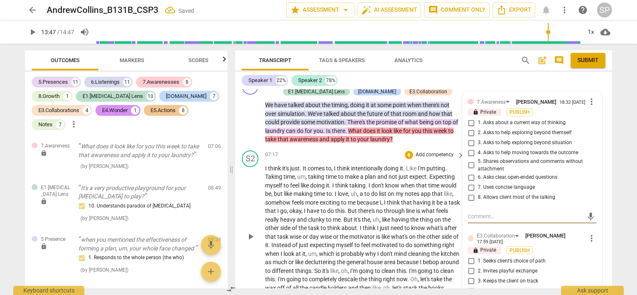
scroll to position [929, 0]
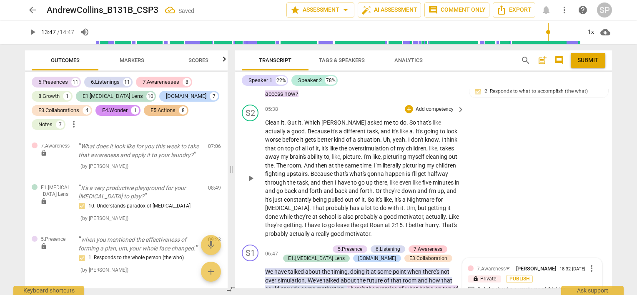
click at [495, 199] on div "S2 play_arrow pause 05:38 + Add competency keyboard_arrow_right Clean it . Gut …" at bounding box center [423, 171] width 377 height 140
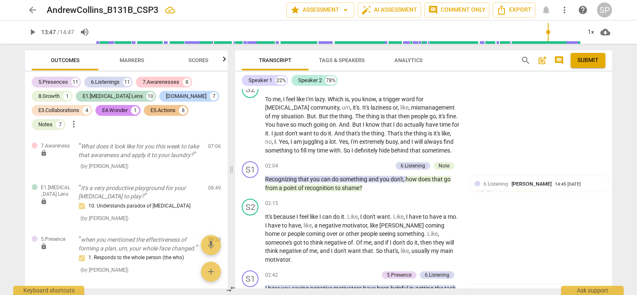
scroll to position [0, 0]
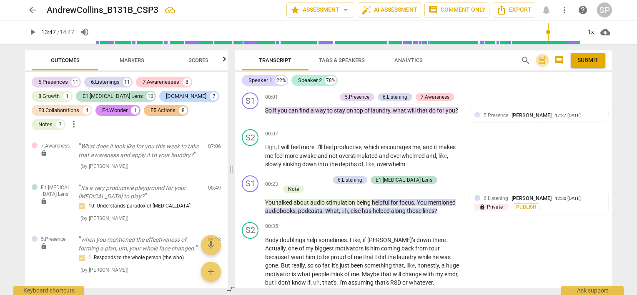
click at [539, 60] on span "post_add" at bounding box center [542, 60] width 10 height 10
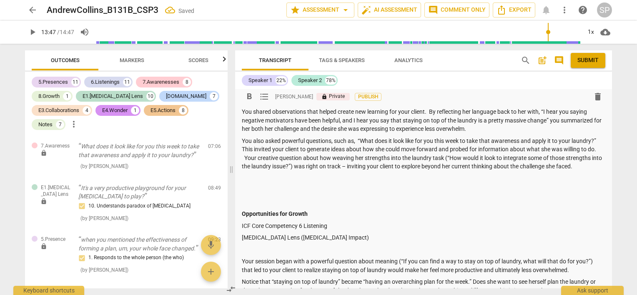
scroll to position [167, 0]
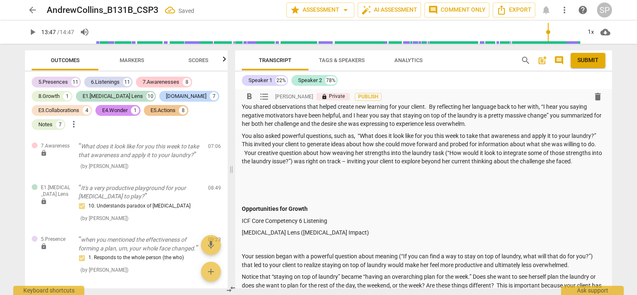
click at [287, 179] on div "Summary: AndrewCollins_B131B_CSP3 Here is feedback for your B 131B CSP 3 Please…" at bounding box center [424, 159] width 364 height 434
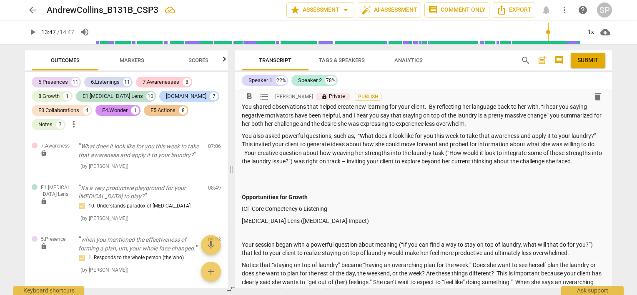
click at [280, 172] on p at bounding box center [424, 173] width 364 height 9
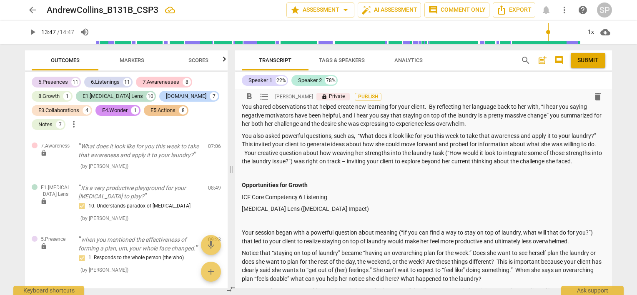
click at [280, 172] on p at bounding box center [424, 173] width 364 height 9
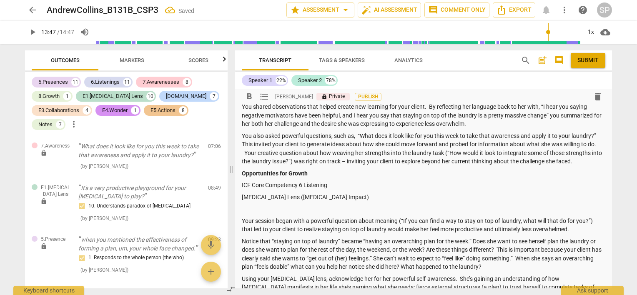
click at [247, 208] on p at bounding box center [424, 209] width 364 height 9
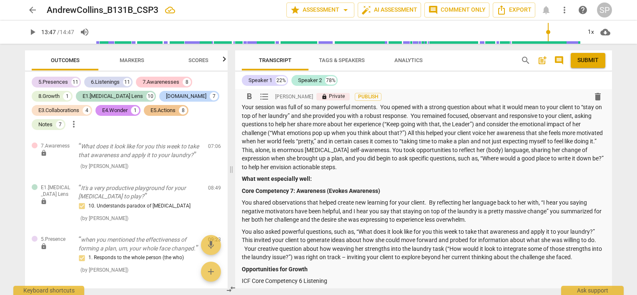
scroll to position [0, 0]
